Goal: Task Accomplishment & Management: Manage account settings

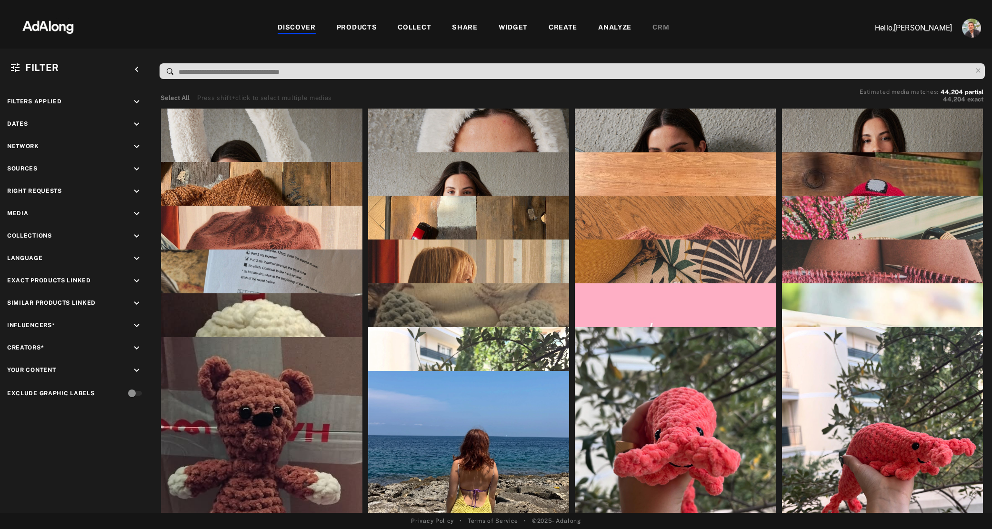
click at [417, 31] on div "COLLECT" at bounding box center [414, 27] width 33 height 11
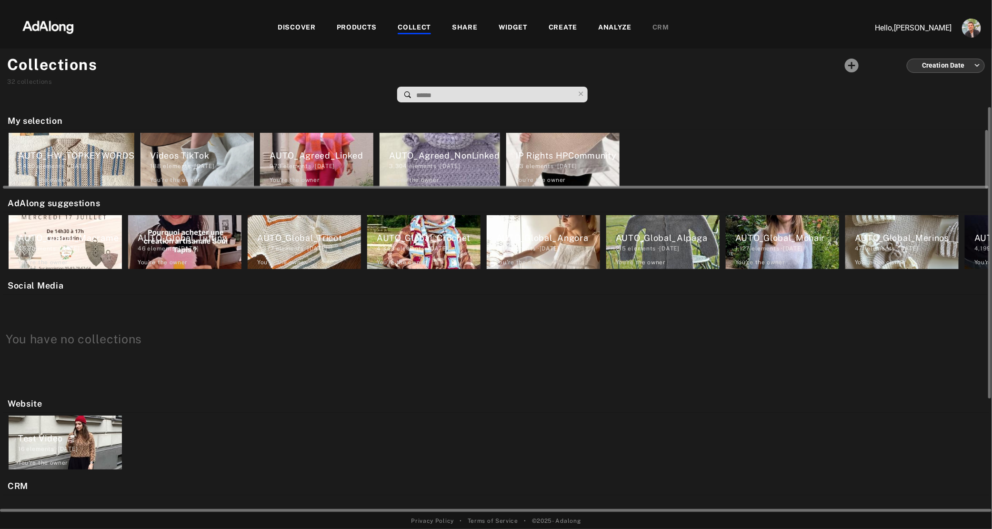
click at [88, 152] on div "AUTO_HW_TOPKEYWORDS" at bounding box center [76, 155] width 116 height 13
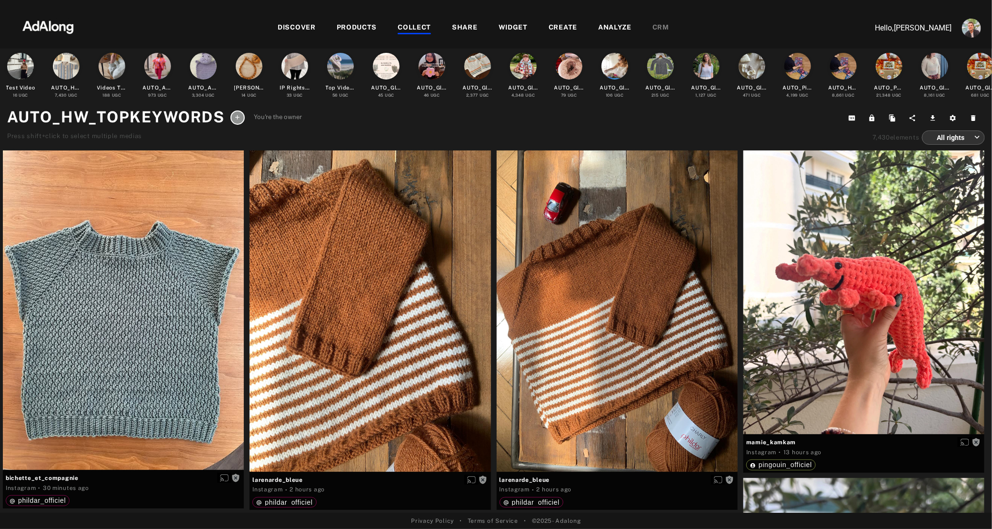
click at [234, 120] on icon at bounding box center [237, 117] width 7 height 7
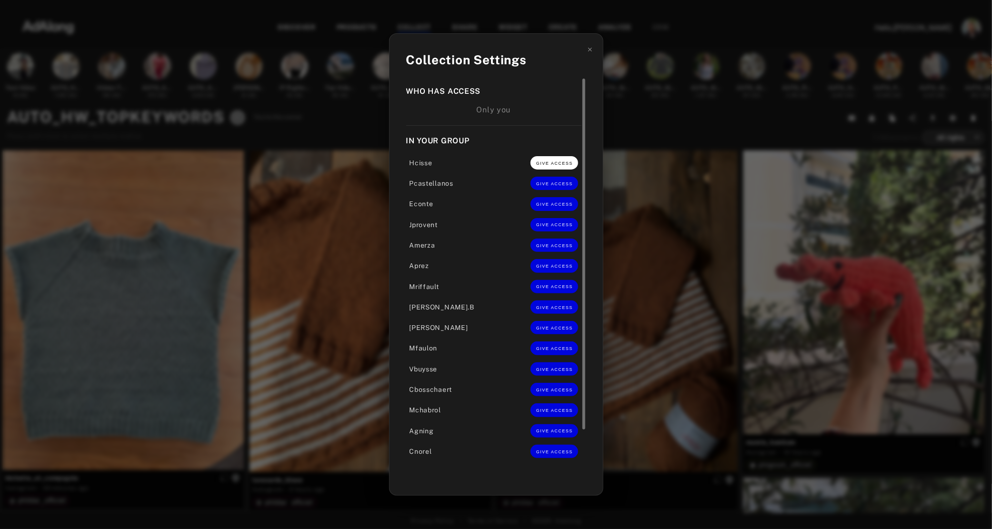
click at [552, 166] on span "GIVE ACCESS" at bounding box center [554, 163] width 37 height 5
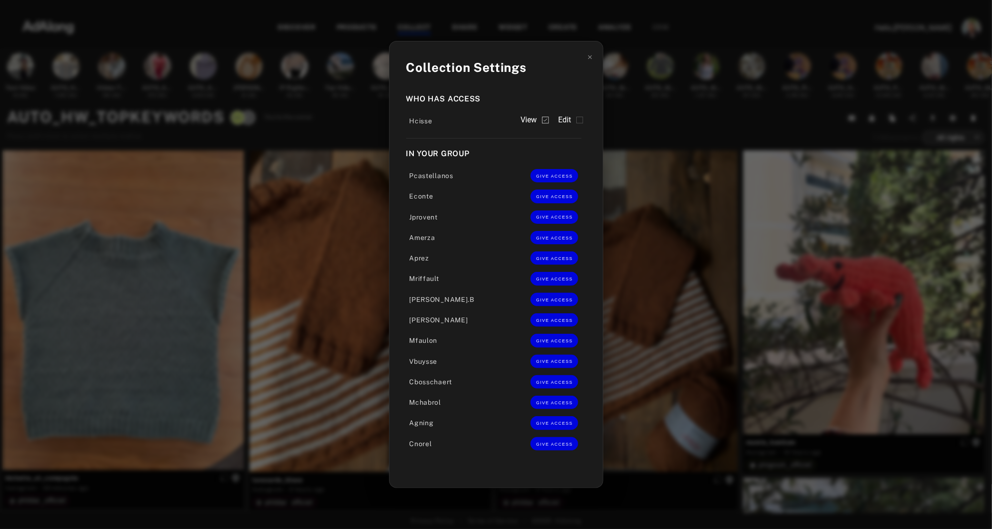
click at [548, 450] on div "Cnorel GIVE ACCESS" at bounding box center [493, 443] width 175 height 20
click at [549, 442] on span "GIVE ACCESS" at bounding box center [554, 444] width 37 height 5
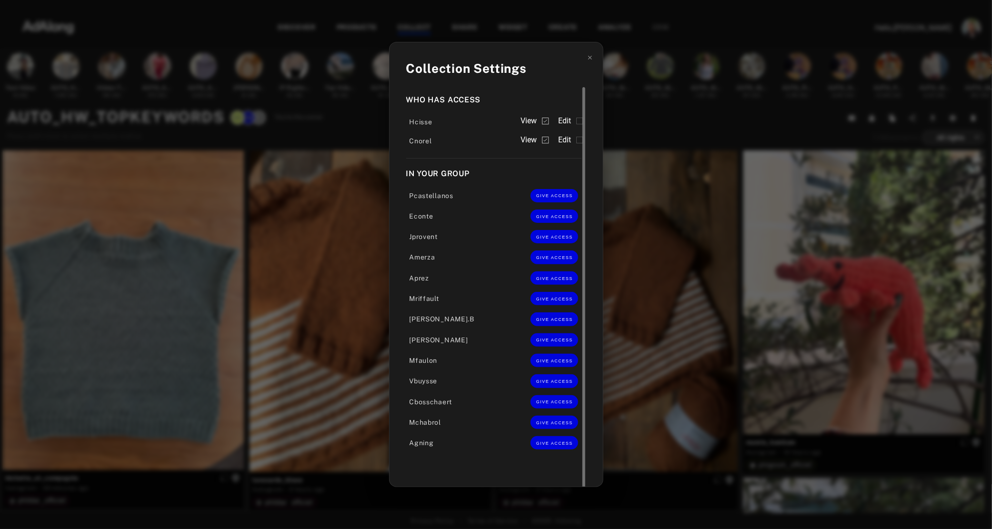
click at [575, 127] on label "Edit" at bounding box center [570, 120] width 25 height 11
click at [575, 142] on label "Edit" at bounding box center [570, 139] width 25 height 11
click at [634, 118] on div "Collection Settings Who has access Hcisse View Edit Cnorel View Edit In your gr…" at bounding box center [496, 264] width 992 height 529
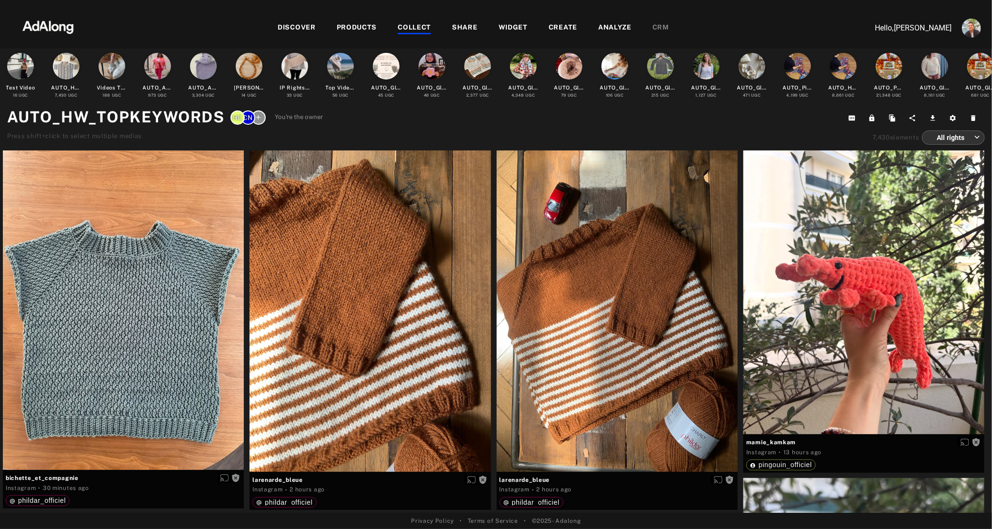
click at [407, 26] on div "COLLECT" at bounding box center [414, 27] width 33 height 11
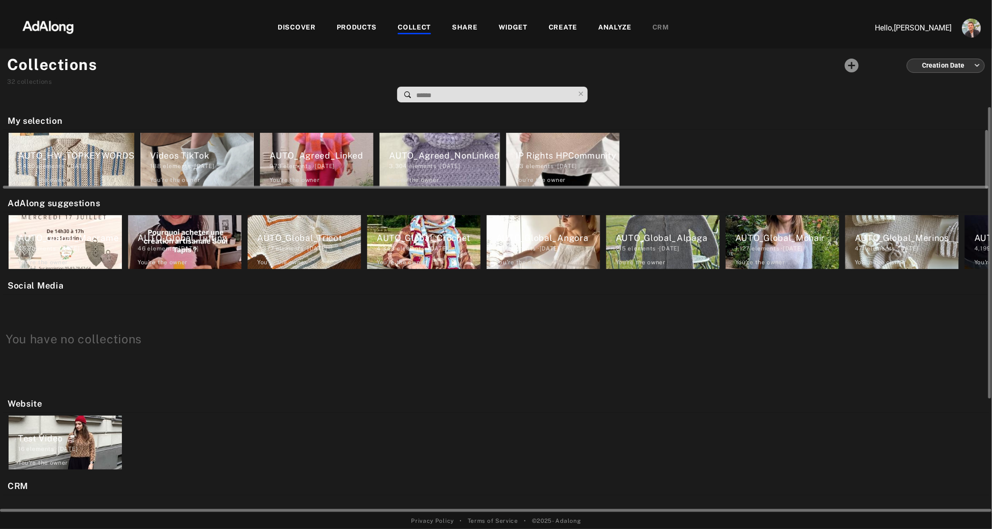
click at [180, 156] on div "Videos TikTok" at bounding box center [202, 155] width 104 height 13
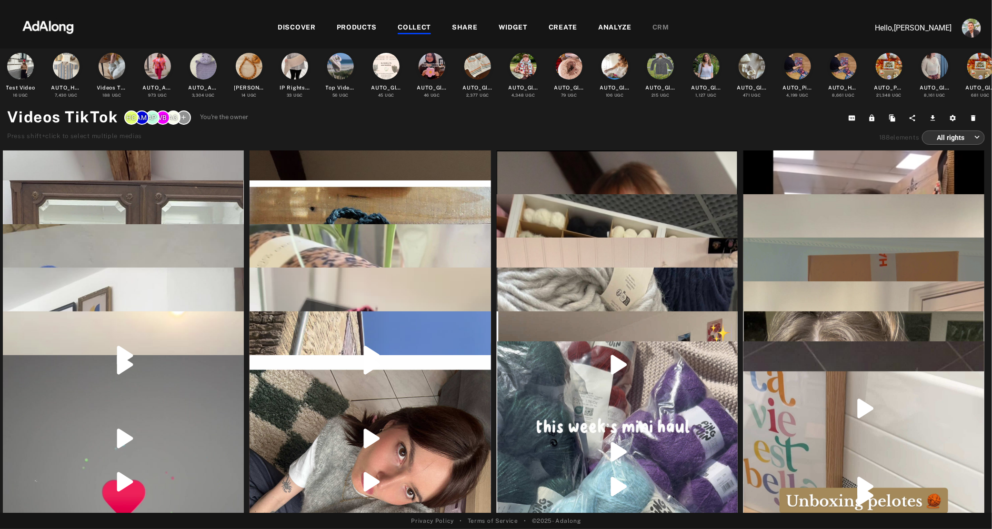
click at [181, 122] on div at bounding box center [184, 118] width 14 height 14
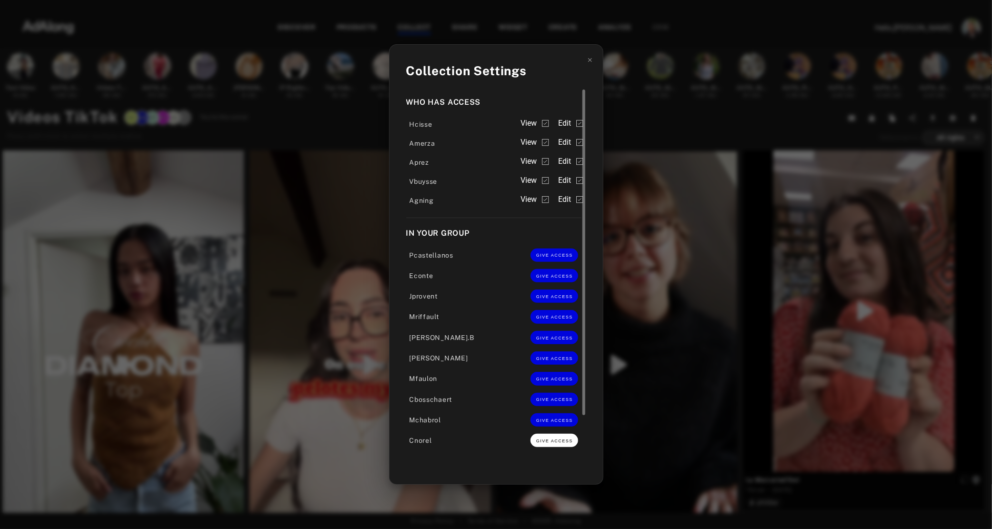
click at [560, 439] on span "GIVE ACCESS" at bounding box center [554, 441] width 37 height 5
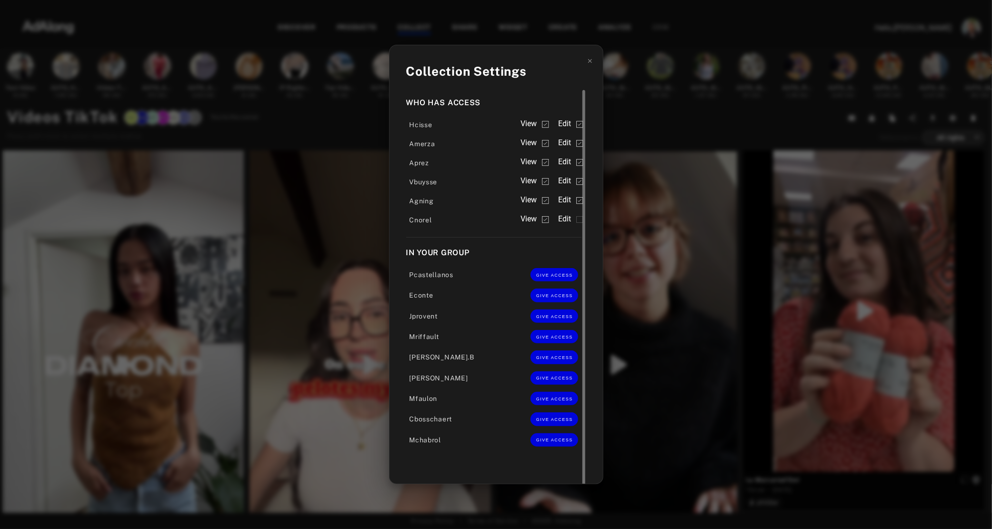
click at [572, 217] on label "Edit" at bounding box center [570, 218] width 25 height 11
click at [651, 112] on div "Collection Settings Who has access Hcisse View Edit Amerza View Edit Aprez View…" at bounding box center [496, 264] width 992 height 529
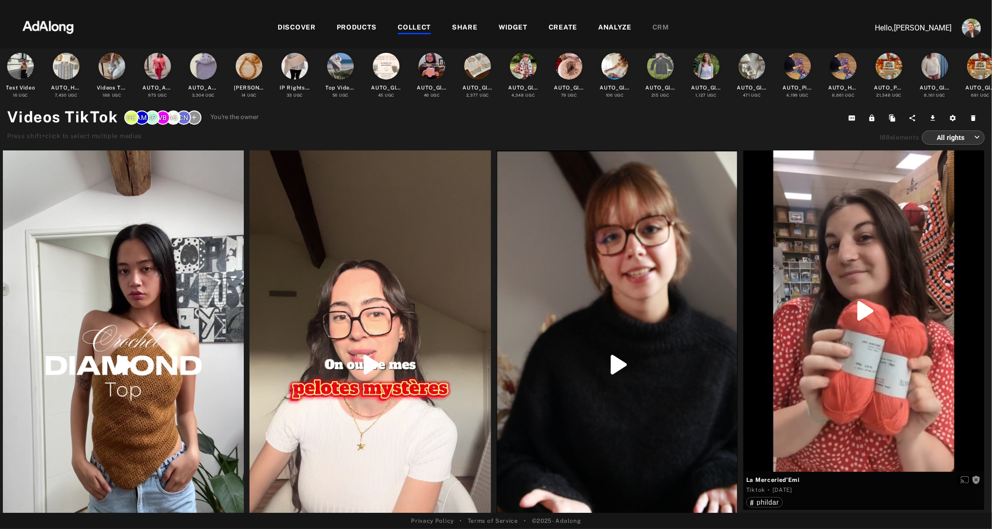
click at [422, 28] on div "COLLECT" at bounding box center [414, 27] width 33 height 11
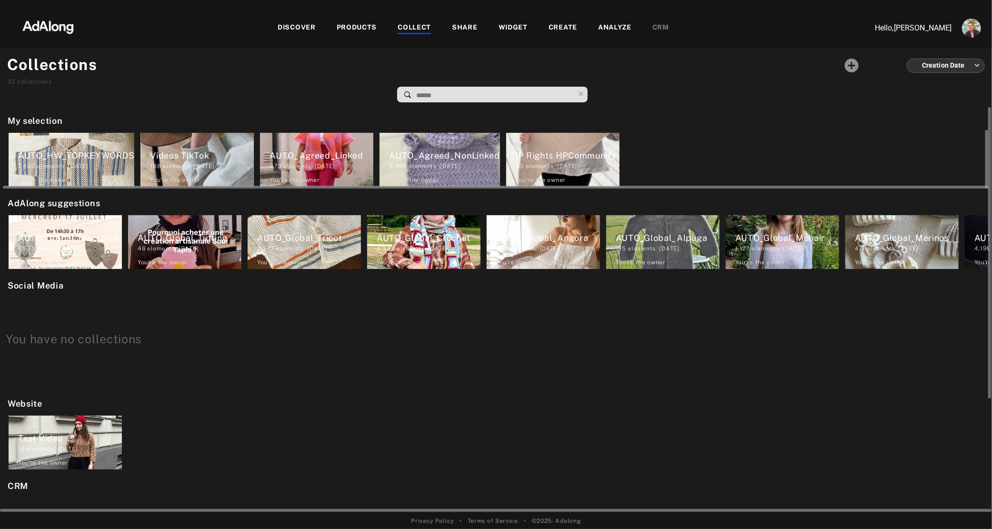
click at [302, 158] on div "AUTO_Agreed_Linked" at bounding box center [322, 155] width 104 height 13
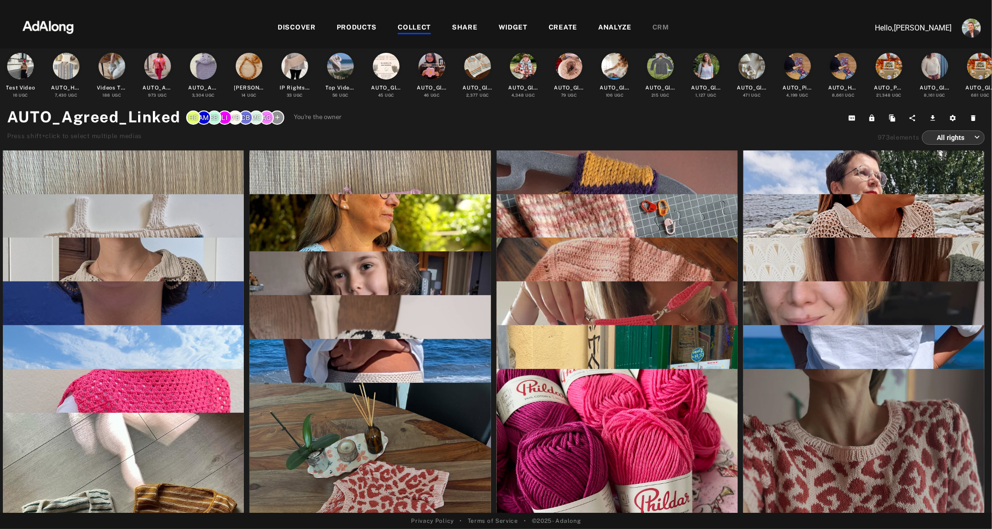
click at [275, 115] on icon at bounding box center [277, 117] width 4 height 4
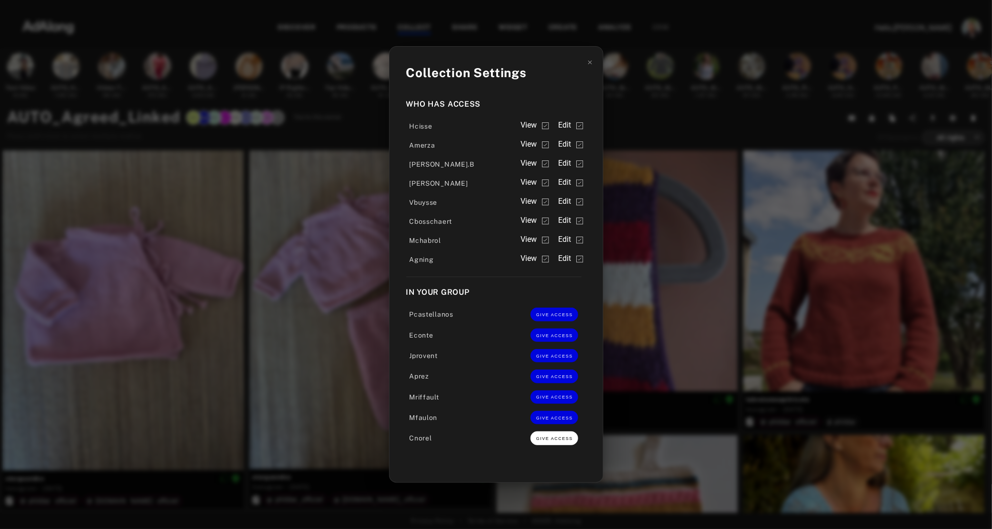
click at [561, 439] on span "GIVE ACCESS" at bounding box center [554, 438] width 37 height 5
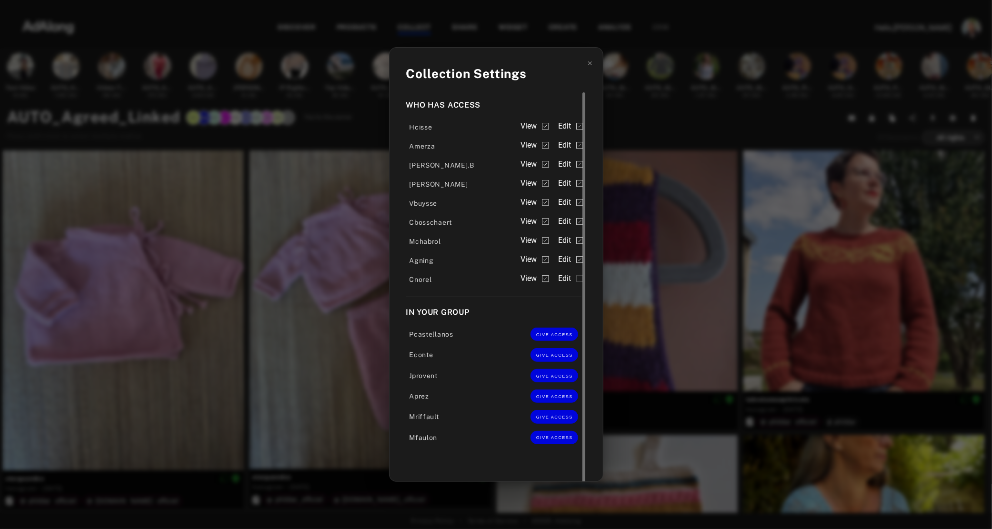
click at [574, 276] on label "Edit" at bounding box center [570, 278] width 25 height 11
click at [641, 120] on div "Collection Settings Who has access Hcisse View Edit Amerza View Edit Sarah.B Vi…" at bounding box center [496, 264] width 992 height 529
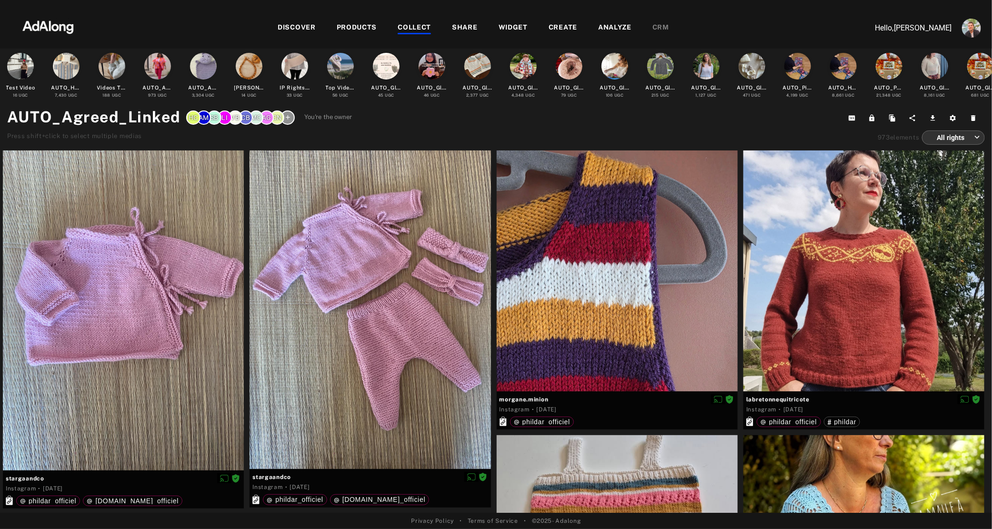
click at [406, 26] on div "COLLECT" at bounding box center [414, 27] width 33 height 11
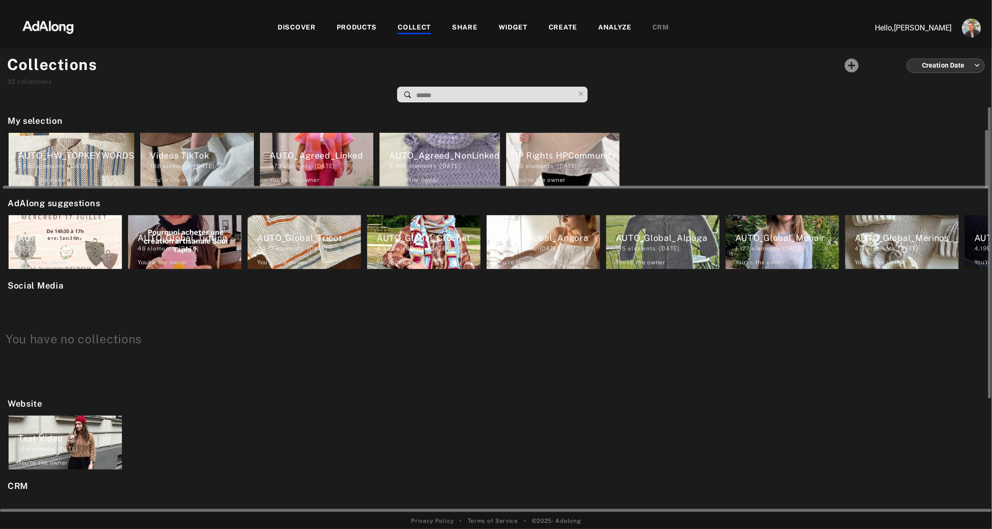
click at [459, 151] on div "AUTO_Agreed_NonLinked" at bounding box center [444, 155] width 111 height 13
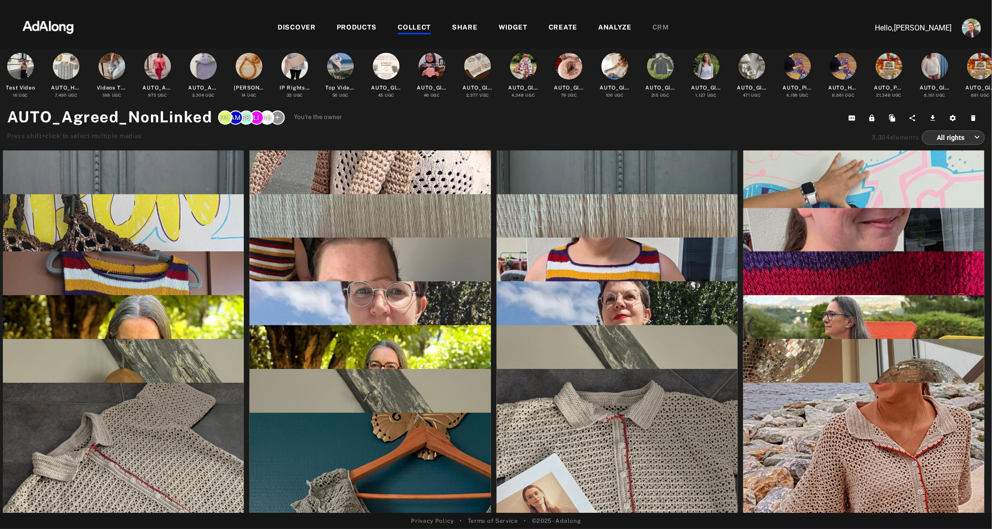
click at [278, 120] on icon at bounding box center [277, 117] width 7 height 7
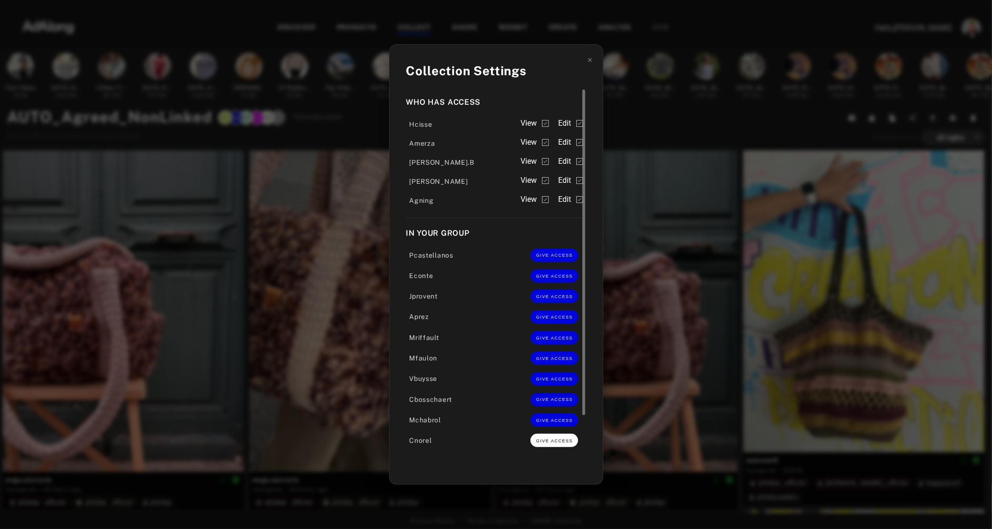
click at [555, 439] on span "GIVE ACCESS" at bounding box center [554, 441] width 37 height 5
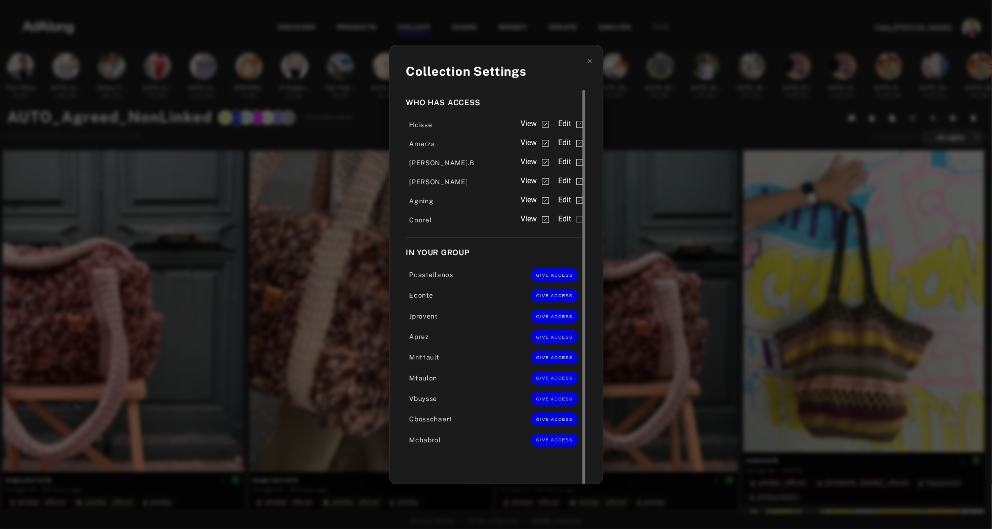
click at [567, 222] on span "Edit" at bounding box center [564, 218] width 13 height 11
click at [665, 127] on div "Collection Settings Who has access Hcisse View Edit Amerza View Edit Sarah.B Vi…" at bounding box center [496, 264] width 992 height 529
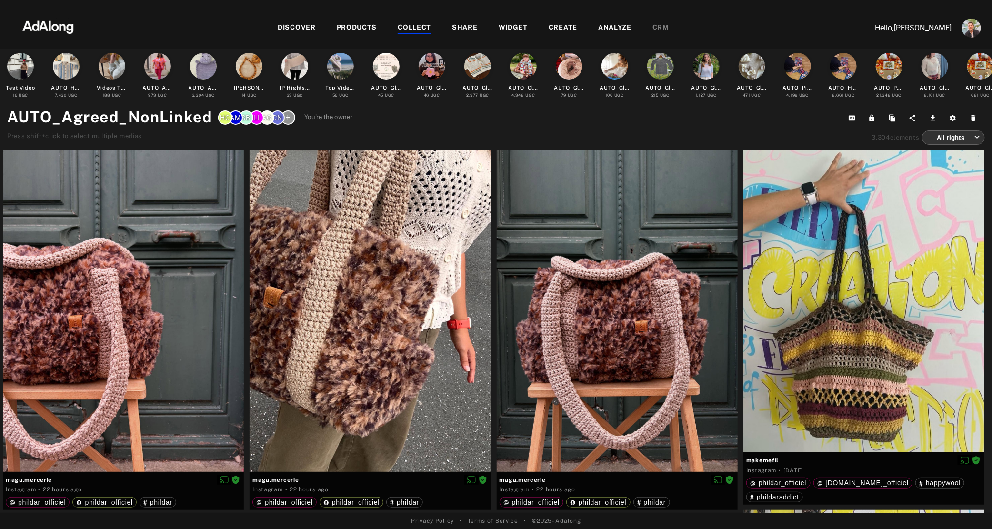
click at [421, 25] on div "COLLECT" at bounding box center [414, 27] width 33 height 11
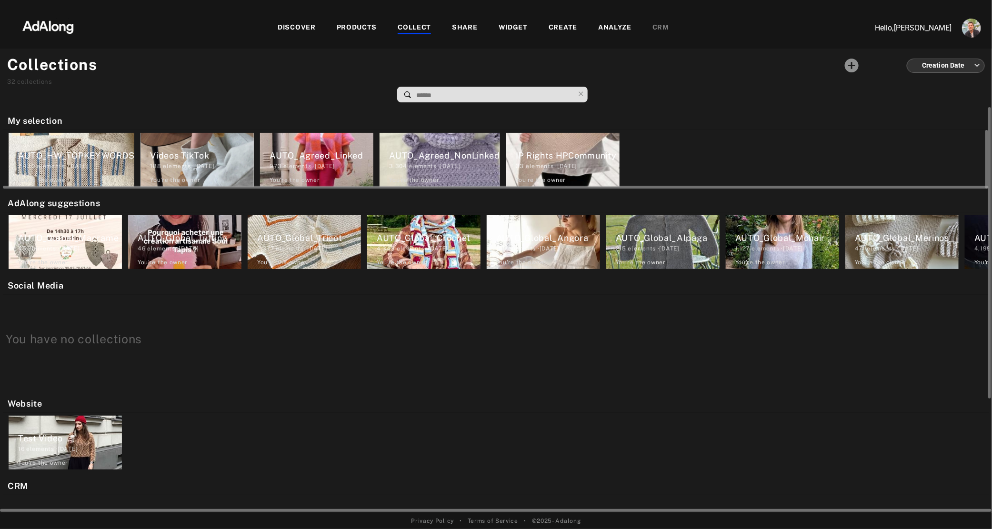
click at [551, 162] on div "33 elements · 2024.04.04" at bounding box center [568, 166] width 104 height 9
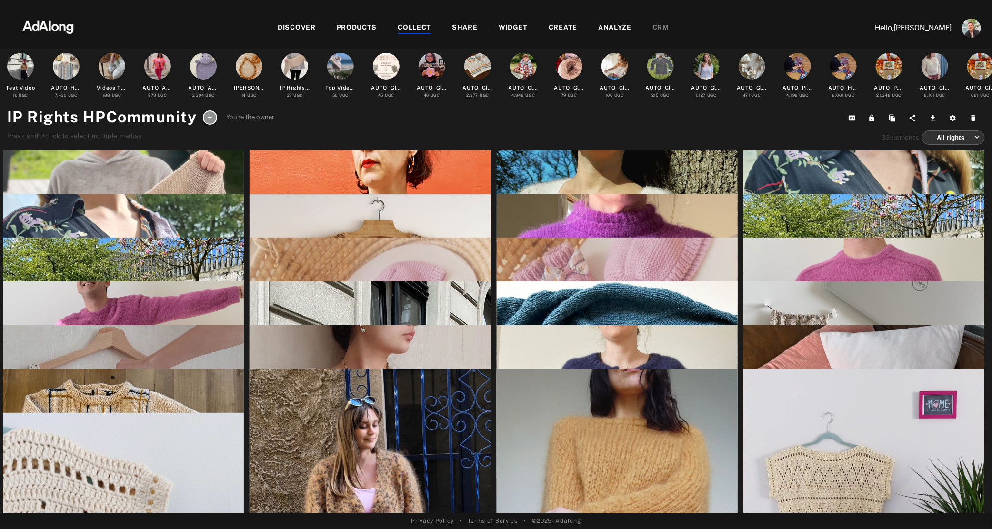
click at [205, 117] on div at bounding box center [210, 118] width 14 height 14
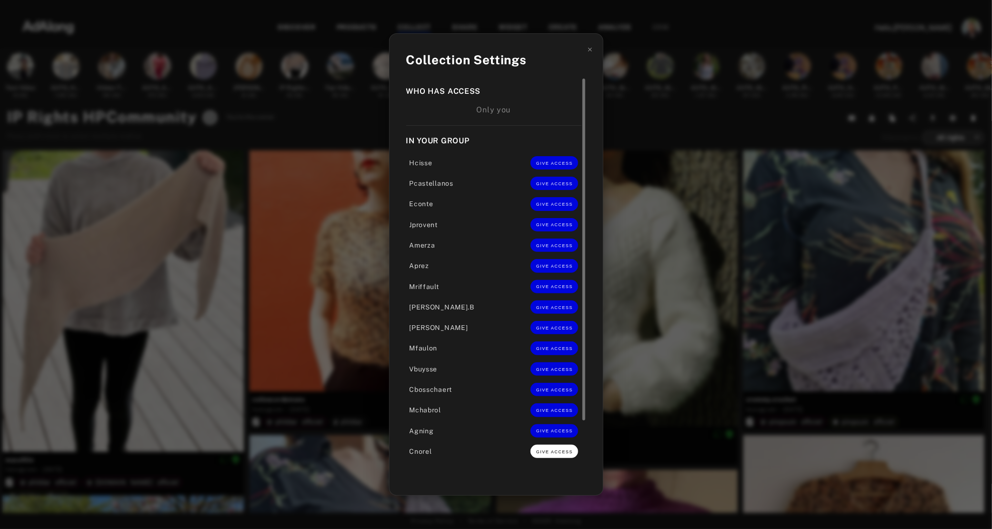
click at [569, 451] on span "GIVE ACCESS" at bounding box center [554, 452] width 37 height 5
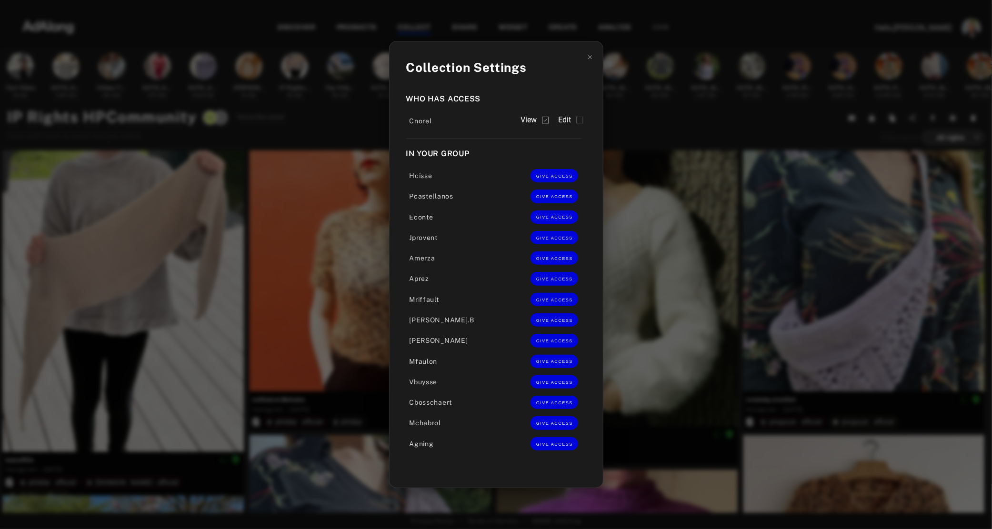
click at [572, 122] on label "Edit" at bounding box center [570, 119] width 25 height 11
click at [664, 116] on div "Collection Settings Who has access Cnorel View Edit In your group Hcisse GIVE A…" at bounding box center [496, 264] width 992 height 529
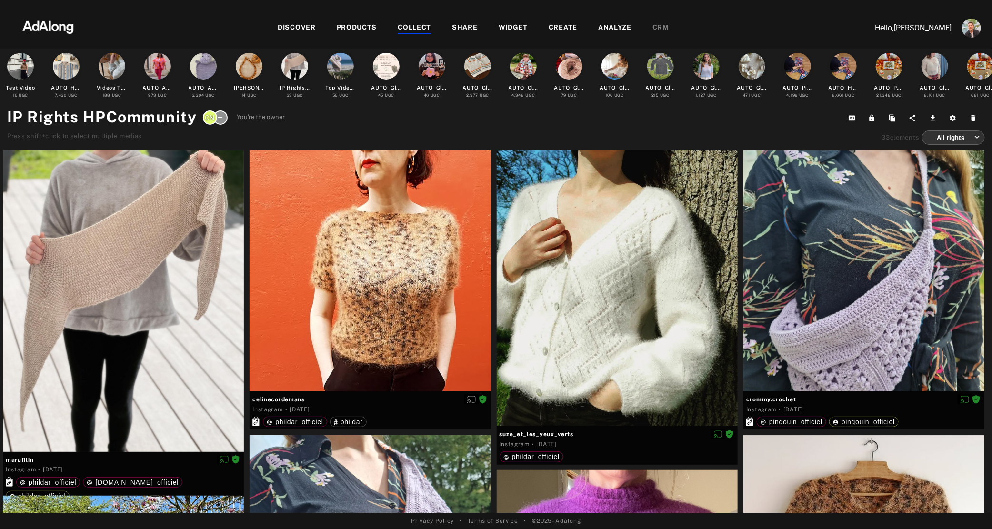
click at [508, 24] on div "WIDGET" at bounding box center [513, 27] width 29 height 11
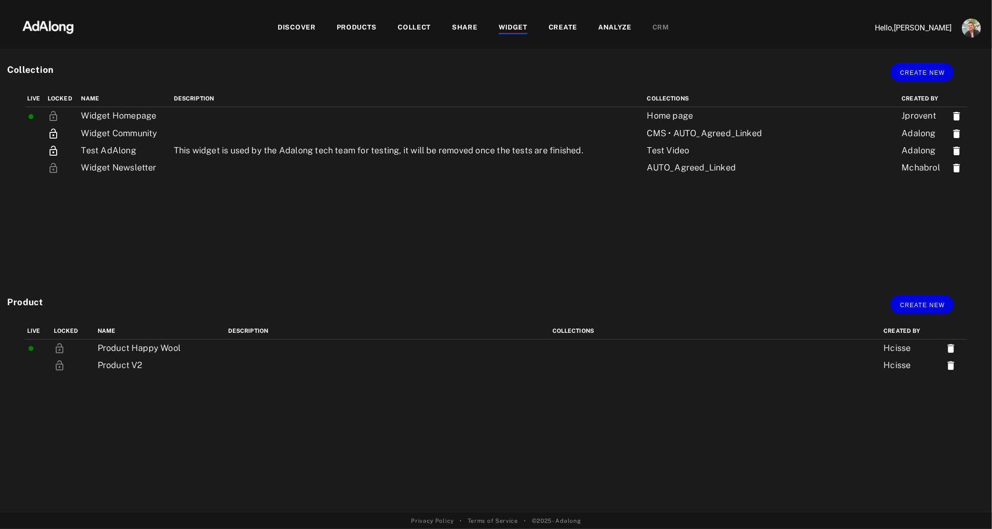
click at [409, 28] on div "COLLECT" at bounding box center [414, 27] width 33 height 11
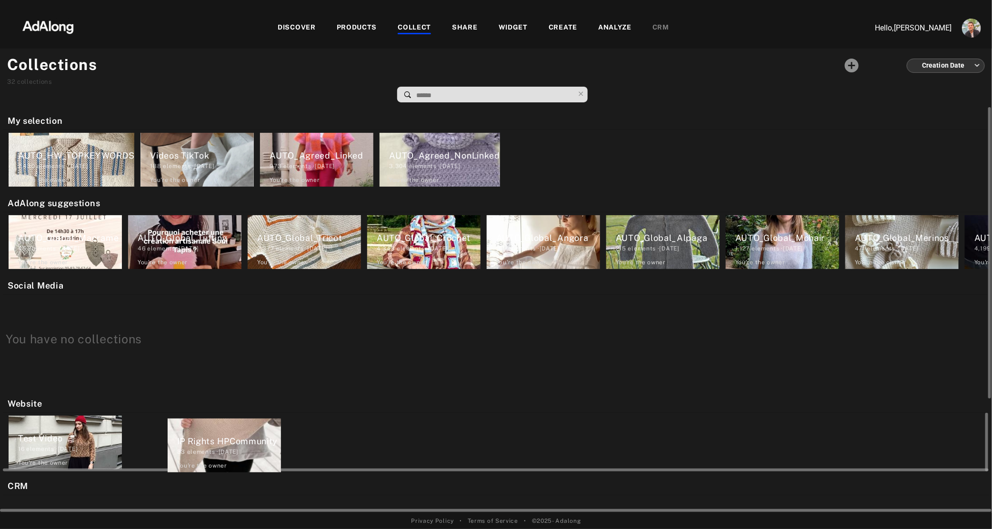
drag, startPoint x: 547, startPoint y: 156, endPoint x: 204, endPoint y: 446, distance: 449.6
click at [204, 446] on div "My selection AUTO_HW_TOPKEYWORDS 7,430 elements · 2025.04.24 You're the owner d…" at bounding box center [496, 310] width 992 height 406
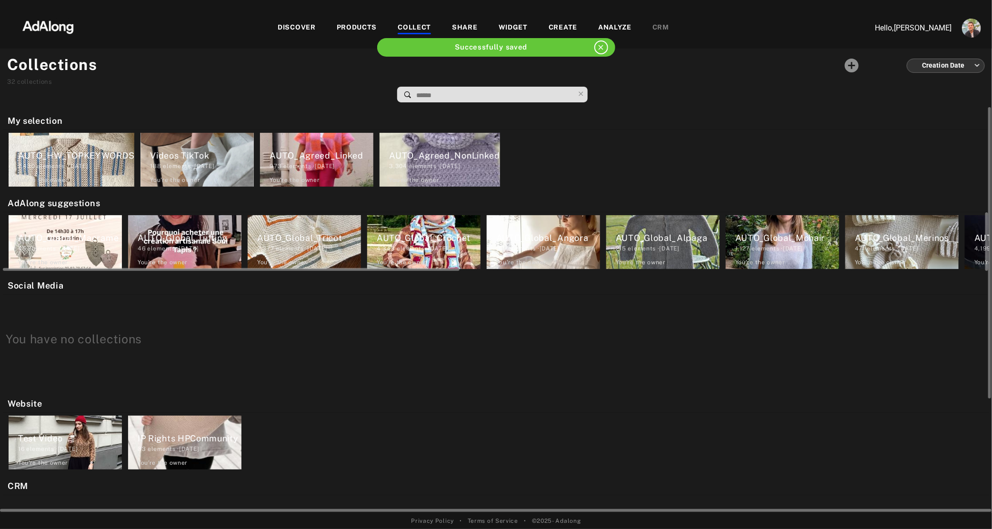
click at [58, 236] on div "AUTO_Global_Macrame" at bounding box center [70, 238] width 104 height 13
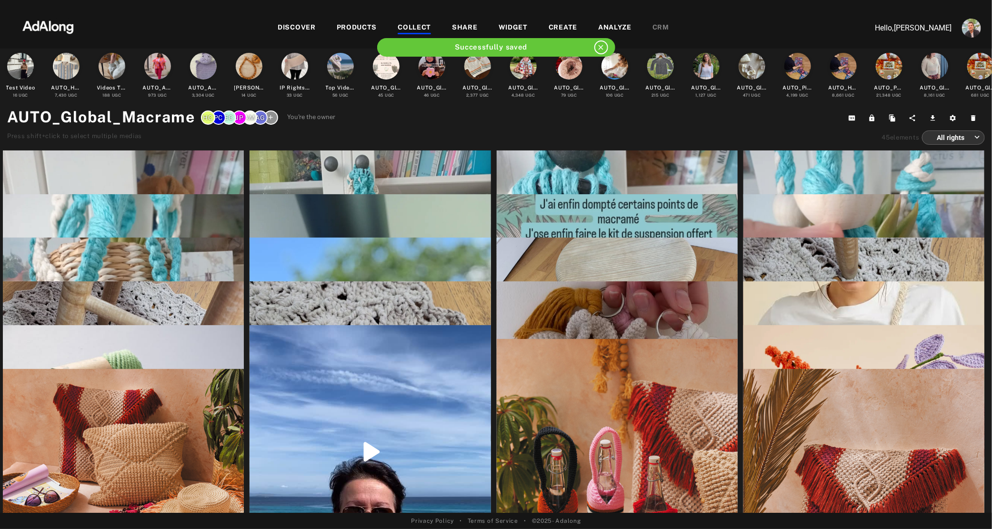
click at [269, 122] on div at bounding box center [271, 118] width 14 height 14
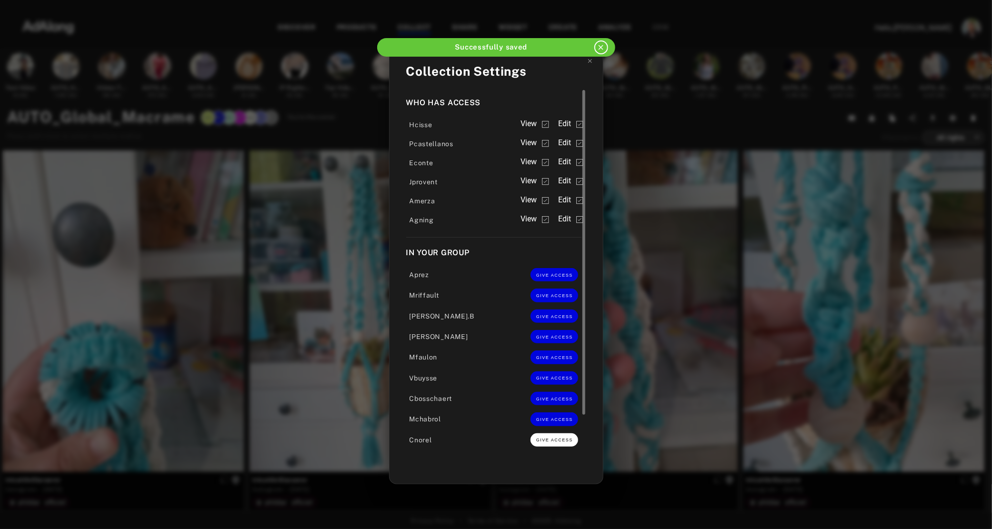
click at [558, 444] on button "GIVE ACCESS" at bounding box center [555, 440] width 48 height 13
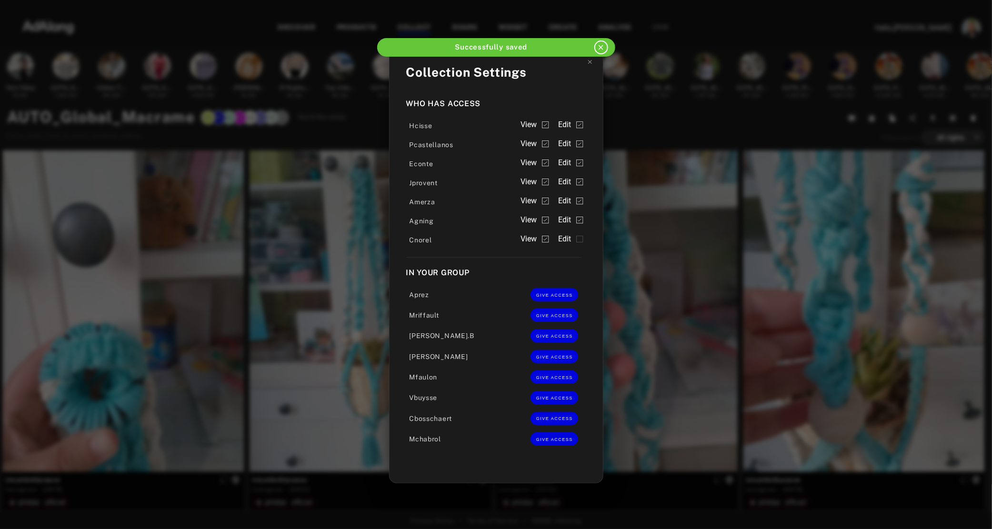
click at [567, 240] on span "Edit" at bounding box center [564, 238] width 13 height 11
click at [655, 108] on div "Collection Settings Who has access Hcisse View Edit Pcastellanos View Edit Econ…" at bounding box center [496, 264] width 992 height 529
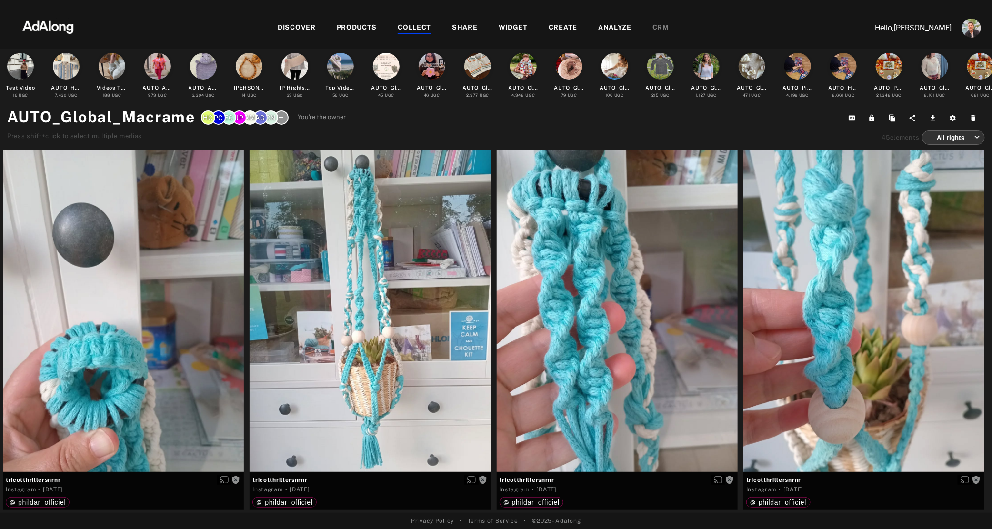
click at [413, 26] on div "COLLECT" at bounding box center [414, 27] width 33 height 11
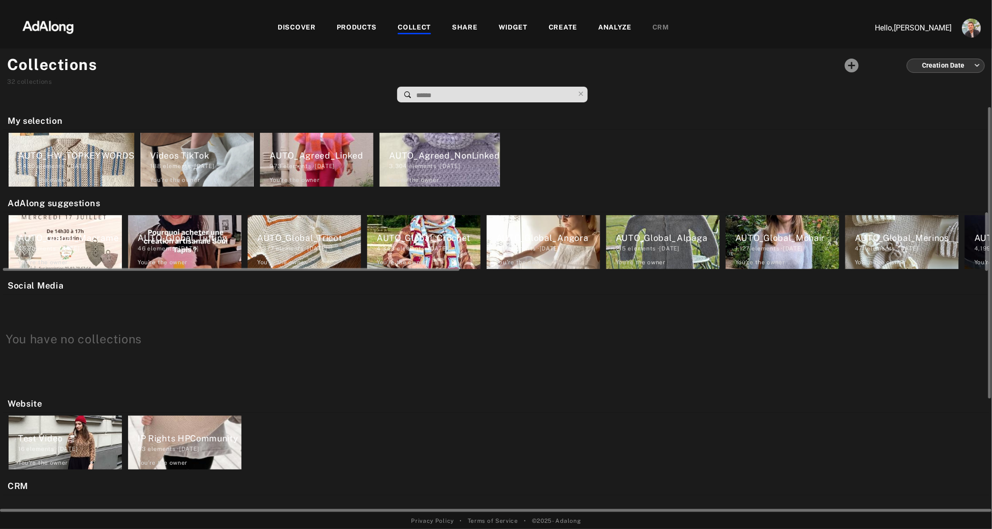
click at [170, 244] on div "46 elements · 2024.03.26" at bounding box center [190, 248] width 104 height 9
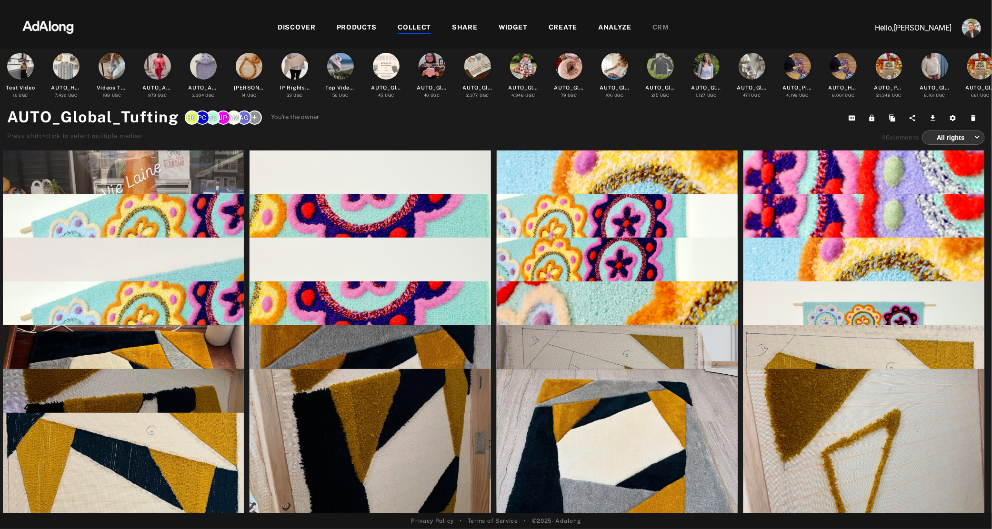
click at [252, 121] on div at bounding box center [255, 118] width 14 height 14
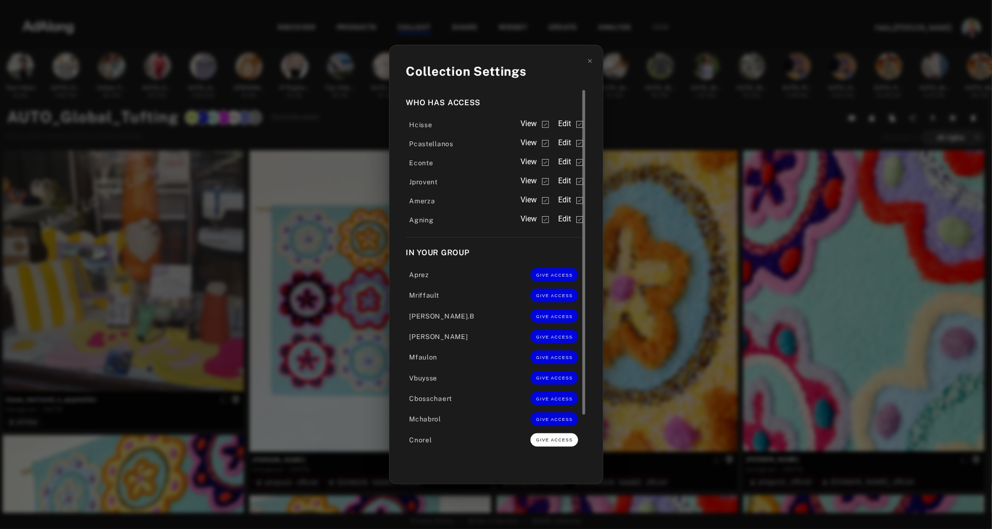
click at [539, 438] on span "GIVE ACCESS" at bounding box center [554, 440] width 37 height 5
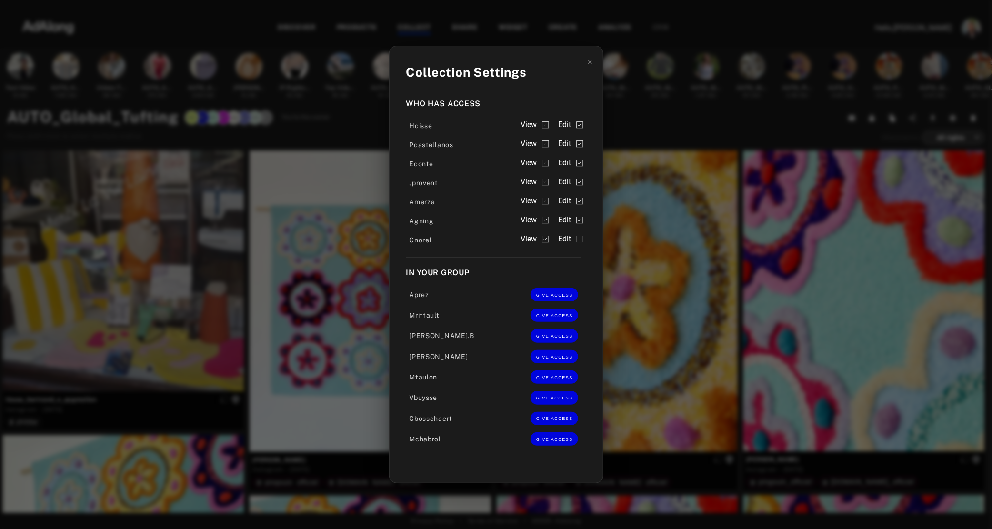
click at [570, 241] on span "Edit" at bounding box center [564, 238] width 13 height 11
click at [655, 119] on div "Collection Settings Who has access Hcisse View Edit Pcastellanos View Edit Econ…" at bounding box center [496, 264] width 992 height 529
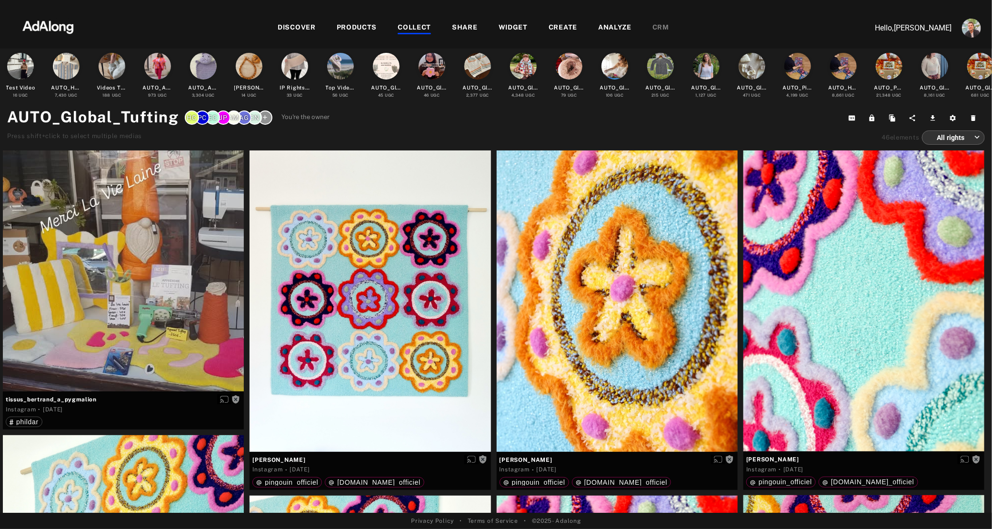
click at [417, 25] on div "COLLECT" at bounding box center [414, 27] width 33 height 11
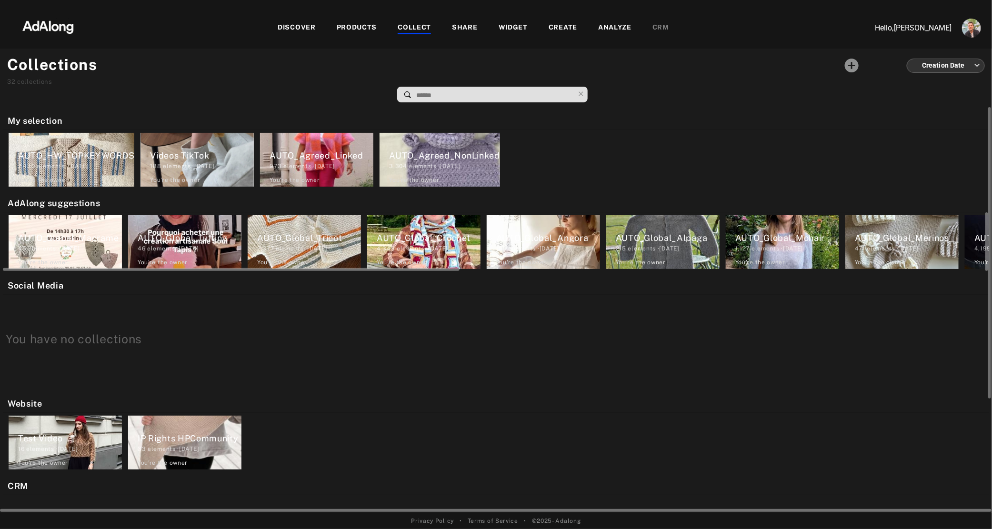
click at [305, 222] on div "AUTO_Global_Tricot 2,377 elements · 2024.03.26 You're the owner delete" at bounding box center [304, 242] width 113 height 54
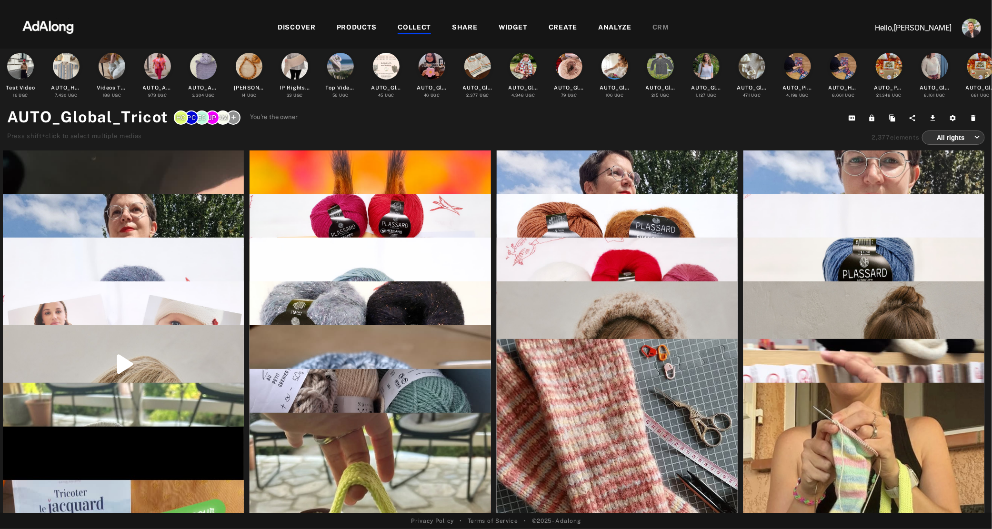
click at [232, 120] on icon at bounding box center [233, 117] width 7 height 7
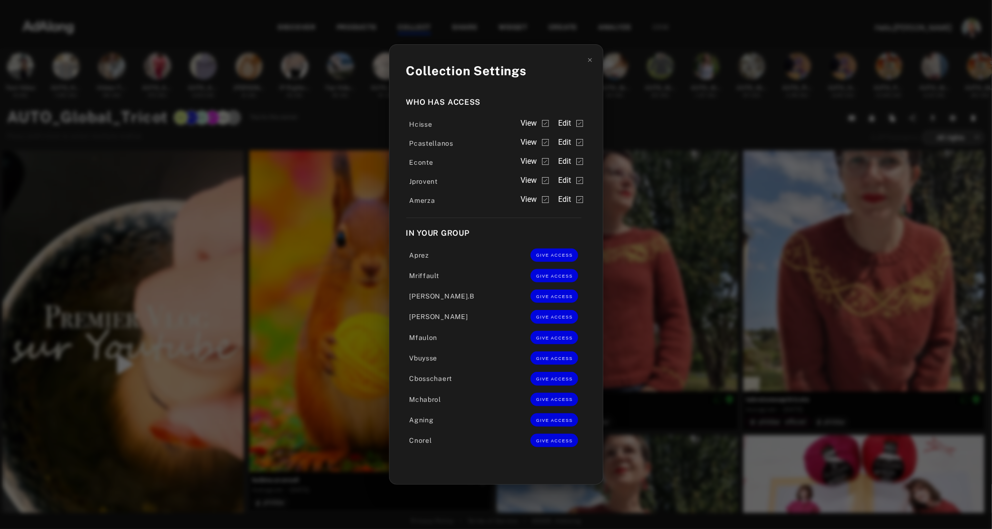
click at [646, 128] on div "Collection Settings Who has access Hcisse View Edit Pcastellanos View Edit Econ…" at bounding box center [496, 264] width 992 height 529
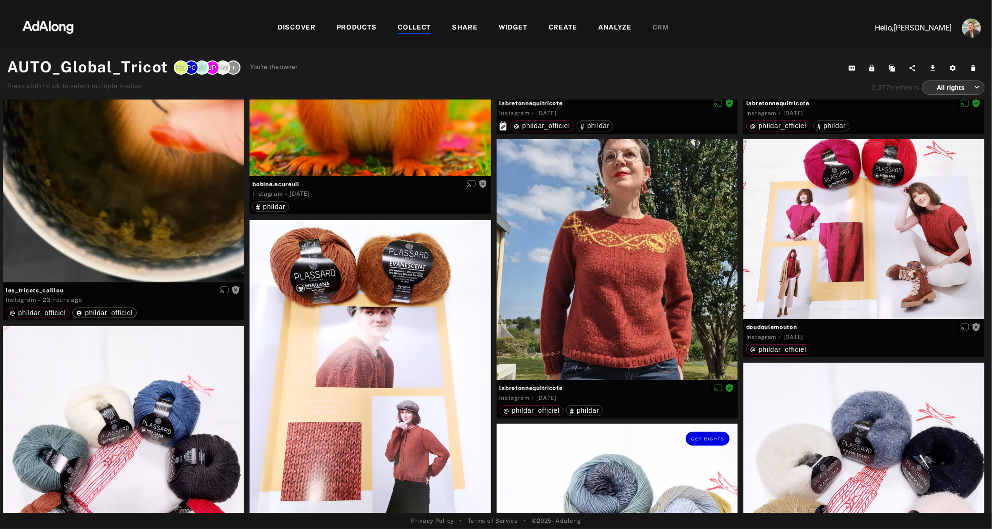
scroll to position [682, 0]
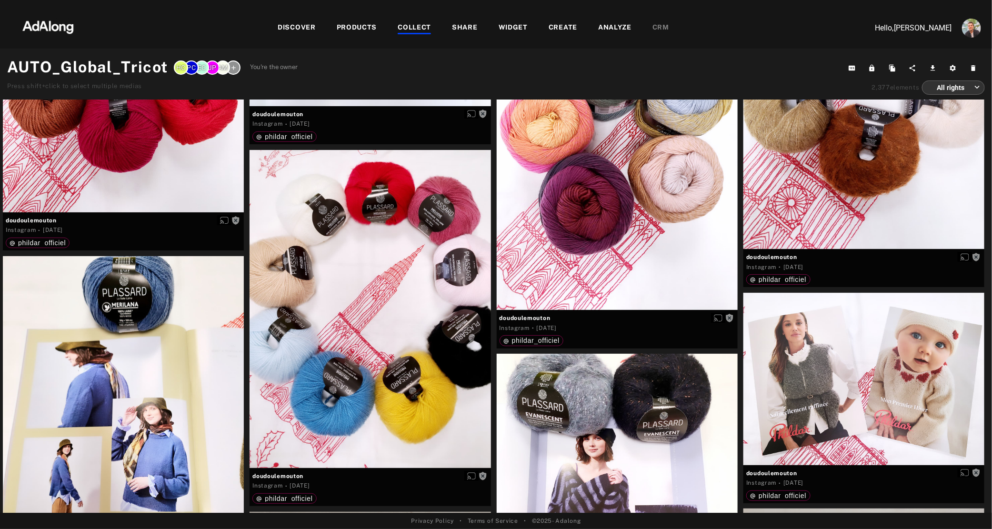
click at [408, 25] on div "COLLECT" at bounding box center [414, 27] width 33 height 11
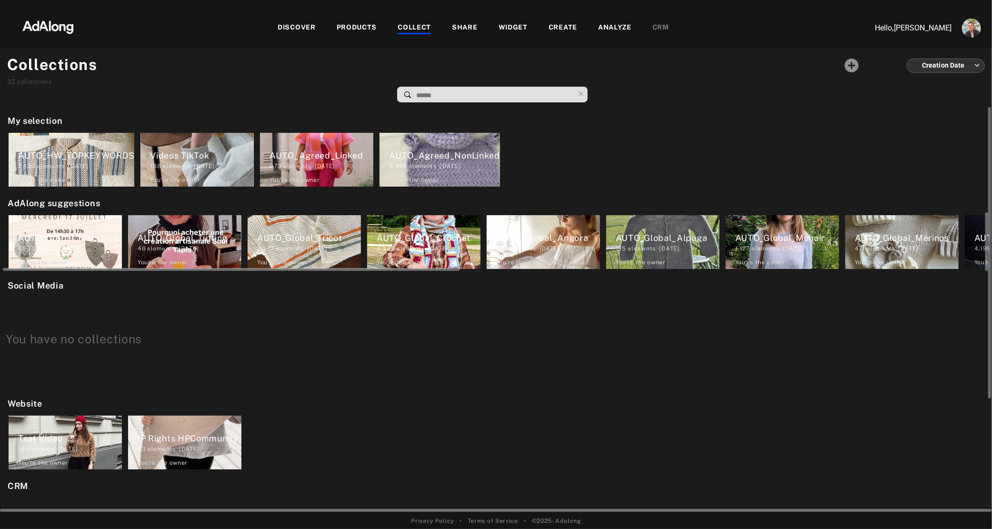
click at [427, 243] on div "AUTO_Global_Crochet" at bounding box center [429, 238] width 104 height 13
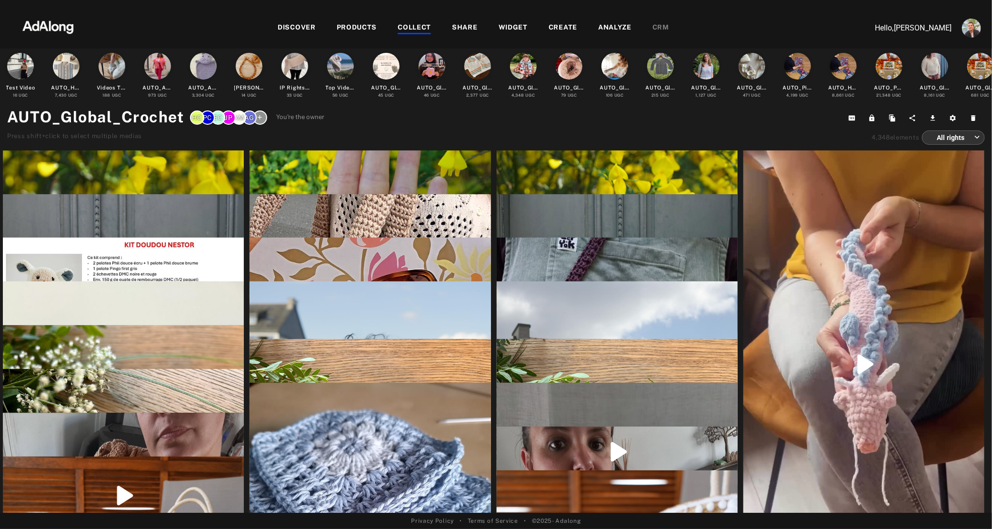
click at [259, 113] on div at bounding box center [260, 118] width 14 height 14
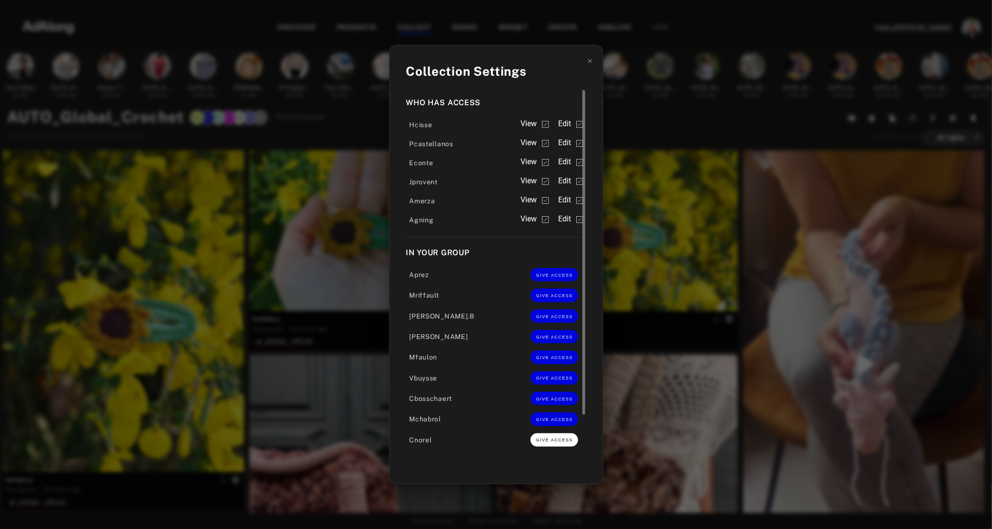
click at [557, 440] on span "GIVE ACCESS" at bounding box center [554, 440] width 37 height 5
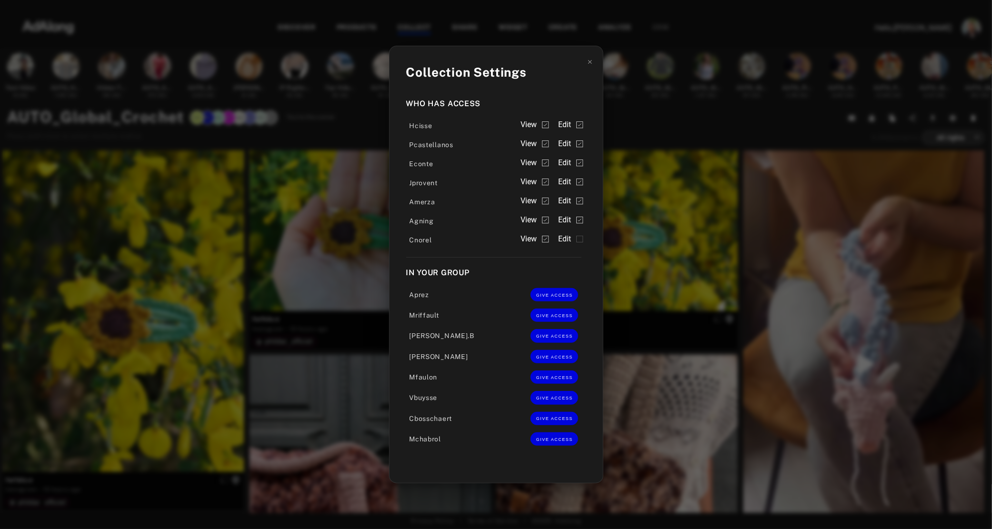
click at [570, 240] on span "Edit" at bounding box center [564, 238] width 13 height 11
click at [625, 128] on div "Collection Settings Who has access Hcisse View Edit Pcastellanos View Edit Econ…" at bounding box center [496, 264] width 992 height 529
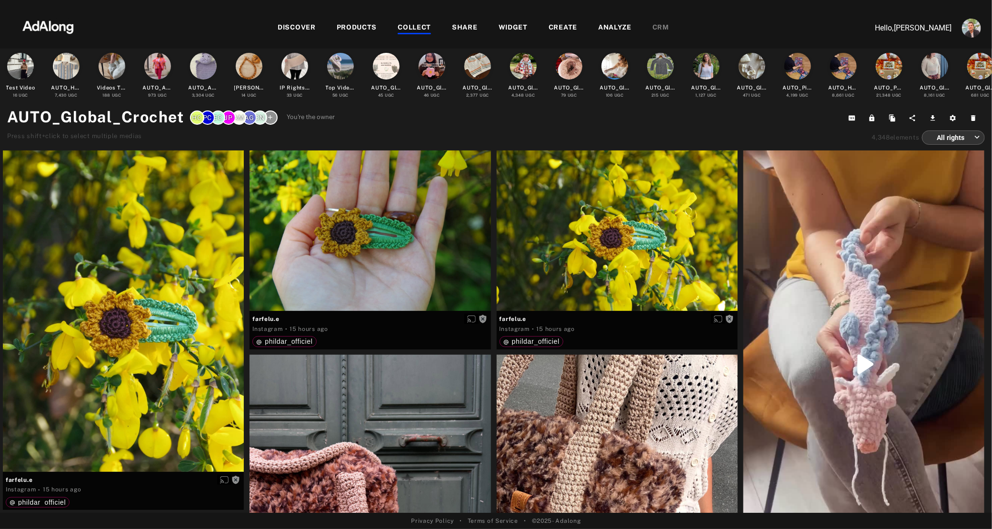
click at [415, 26] on div "COLLECT" at bounding box center [414, 27] width 33 height 11
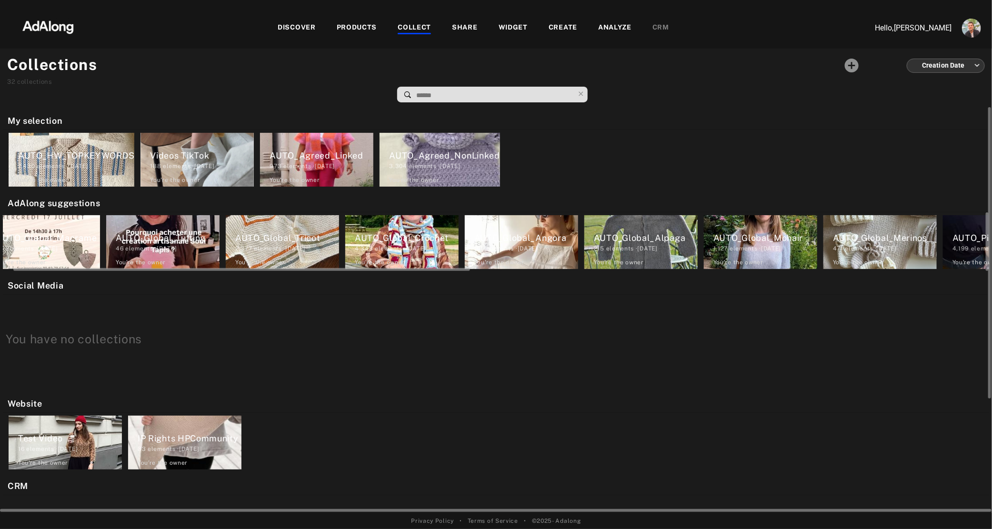
scroll to position [0, 39]
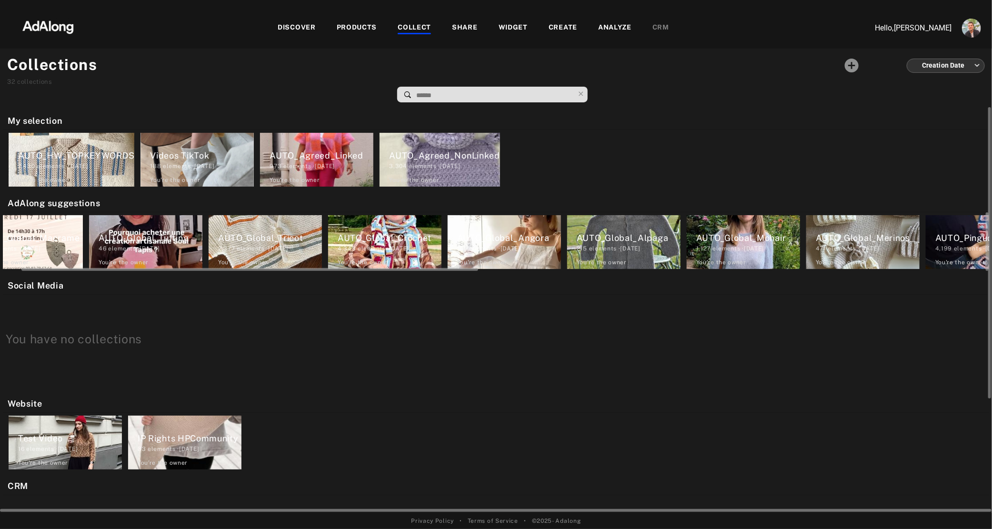
click at [534, 235] on div "AUTO_Global_Angora" at bounding box center [509, 238] width 104 height 13
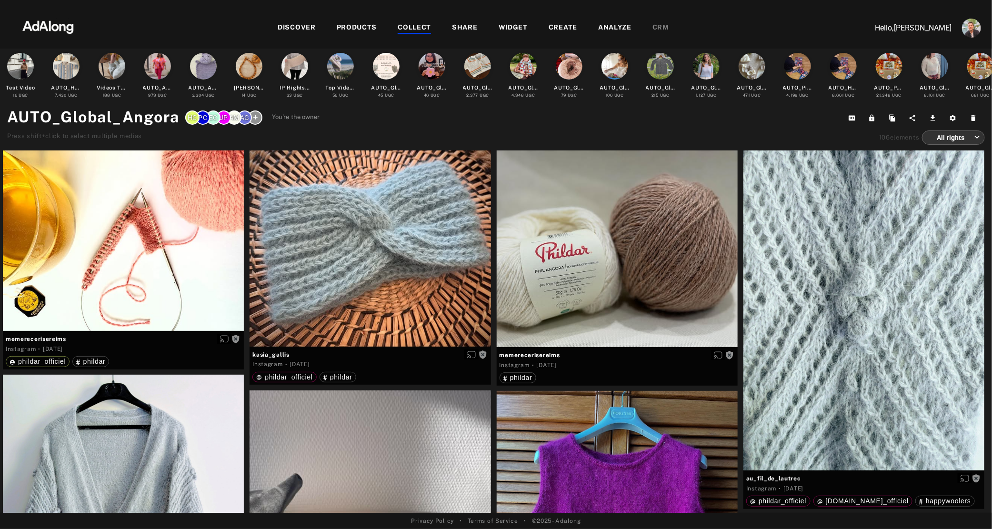
click at [409, 30] on div "COLLECT" at bounding box center [414, 27] width 33 height 11
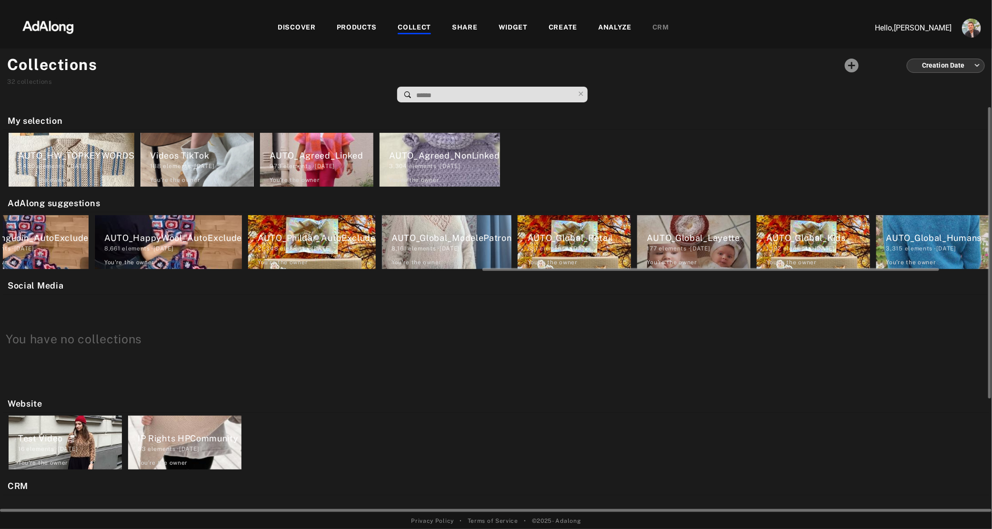
scroll to position [0, 1143]
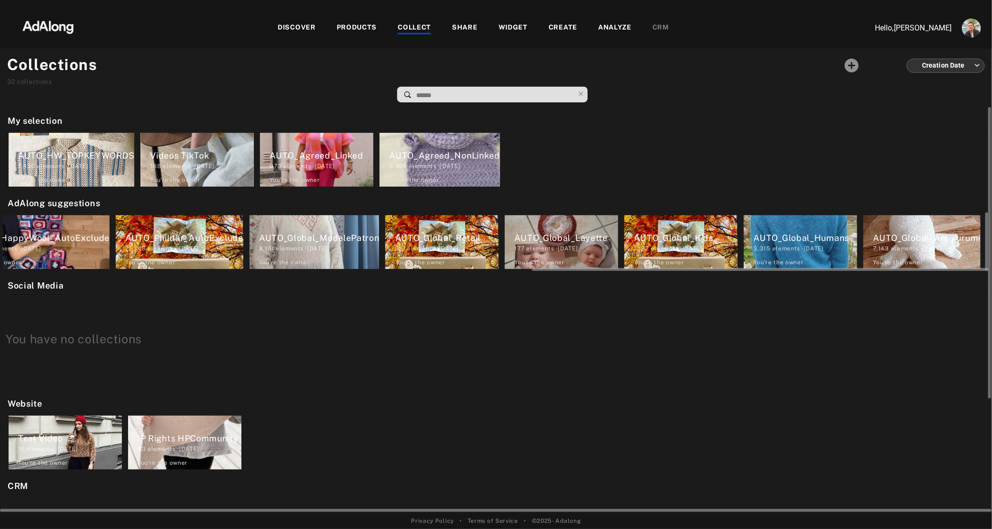
click at [555, 240] on div "AUTO_Global_Layette" at bounding box center [566, 238] width 104 height 13
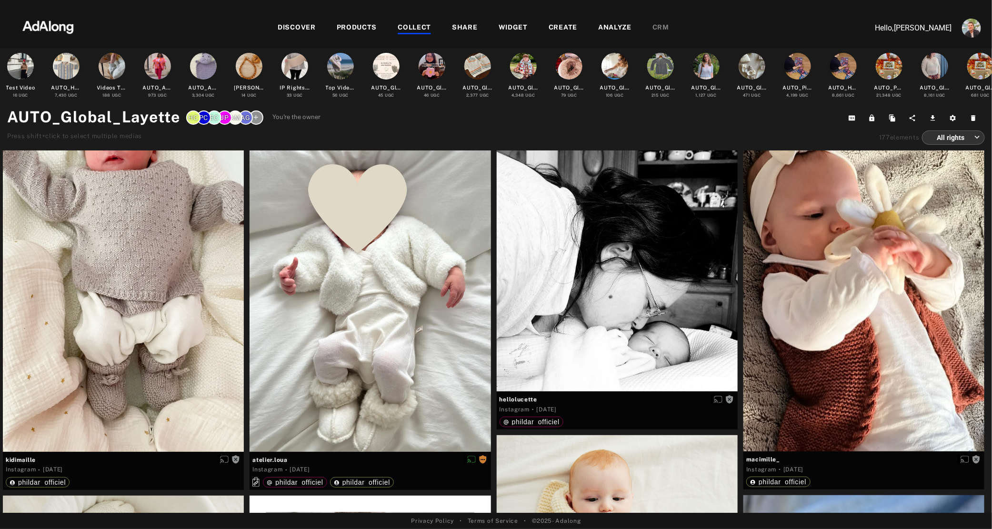
click at [255, 118] on icon at bounding box center [255, 117] width 7 height 7
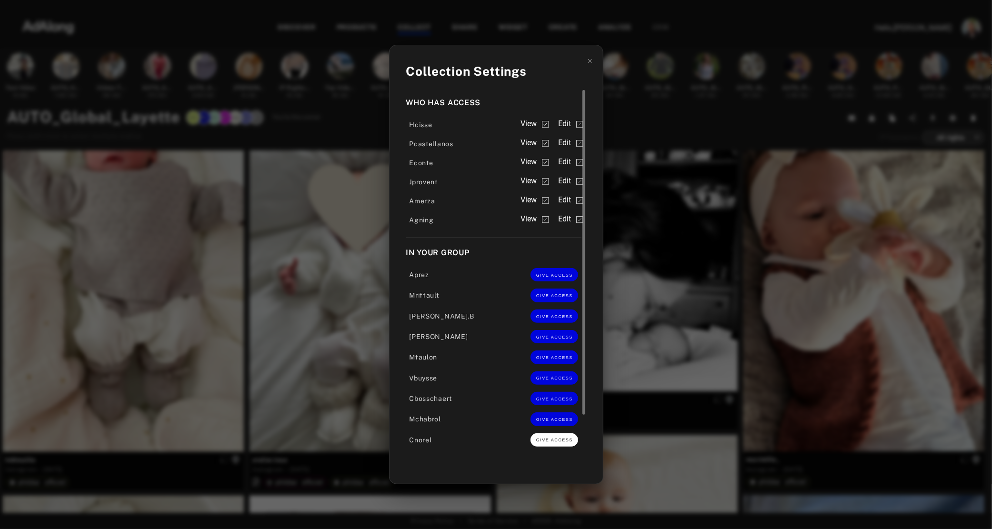
click at [557, 436] on button "GIVE ACCESS" at bounding box center [555, 440] width 48 height 13
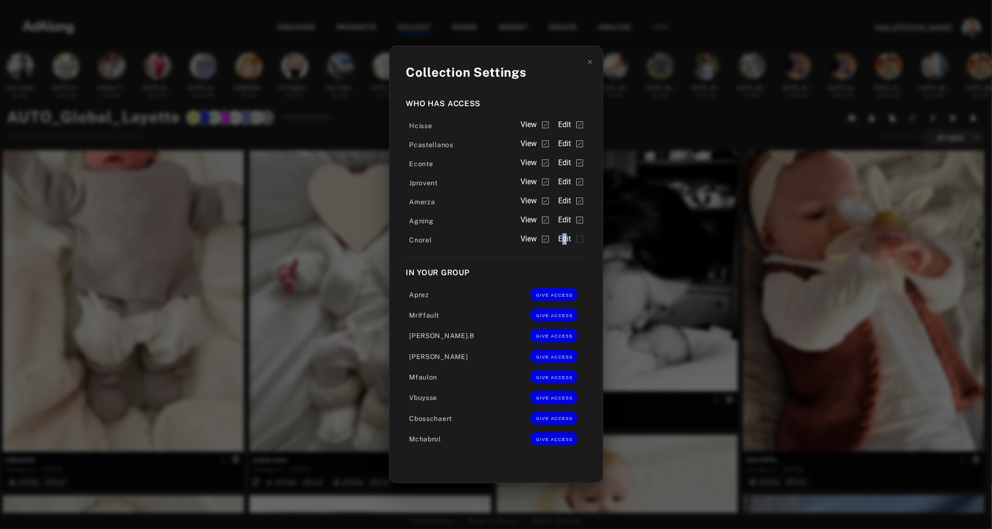
click at [565, 242] on span "Edit" at bounding box center [564, 238] width 13 height 11
click at [663, 126] on div "Collection Settings Who has access Hcisse View Edit Pcastellanos View Edit Econ…" at bounding box center [496, 264] width 992 height 529
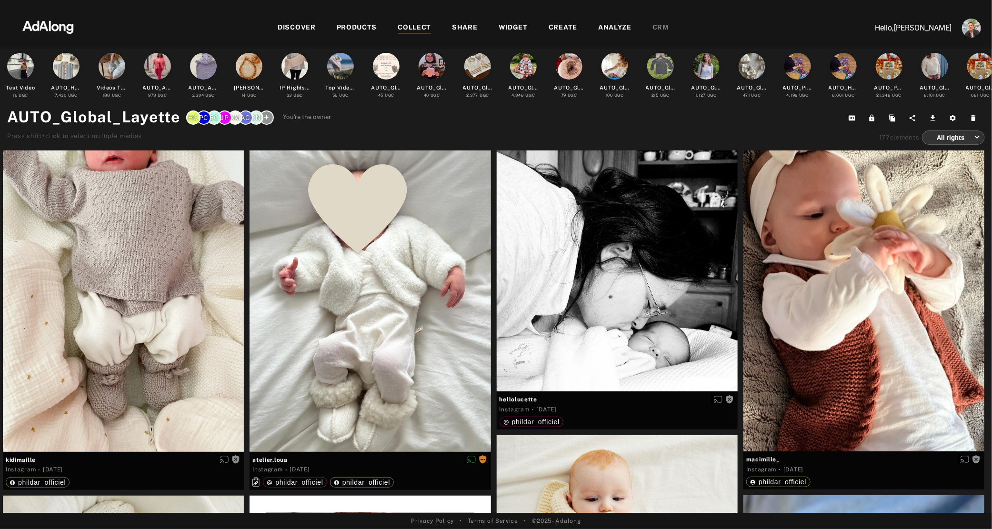
click at [415, 32] on div "COLLECT" at bounding box center [414, 27] width 33 height 11
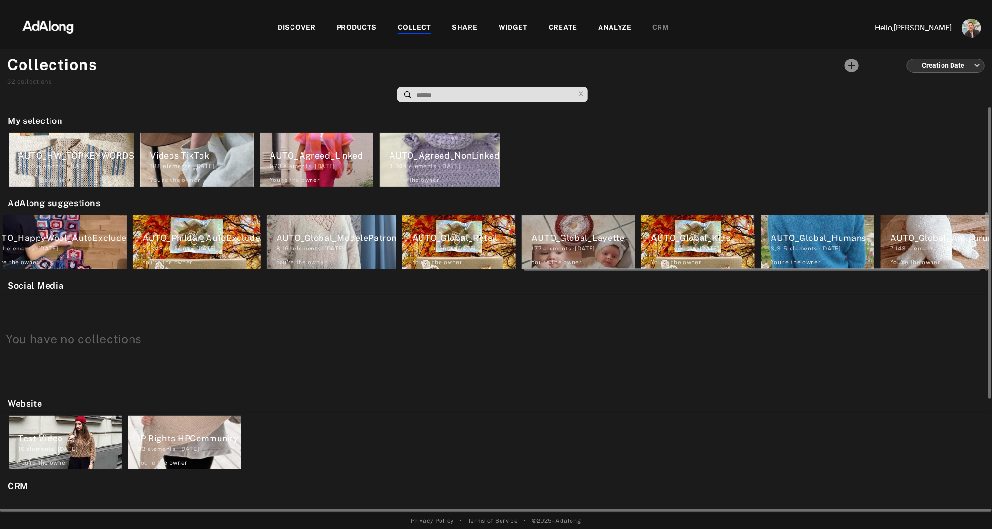
scroll to position [0, 1143]
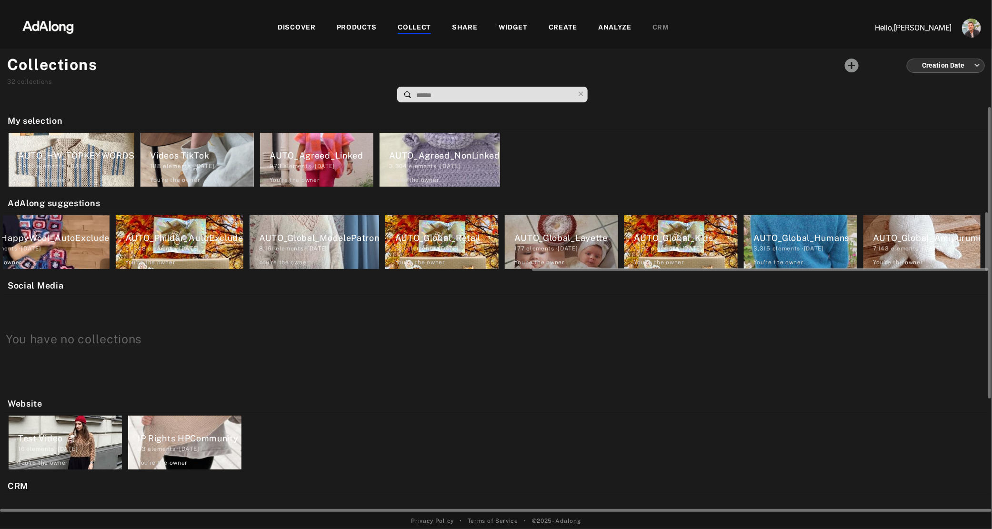
click at [918, 234] on div "AUTO_Global_Amigurumi" at bounding box center [927, 238] width 108 height 13
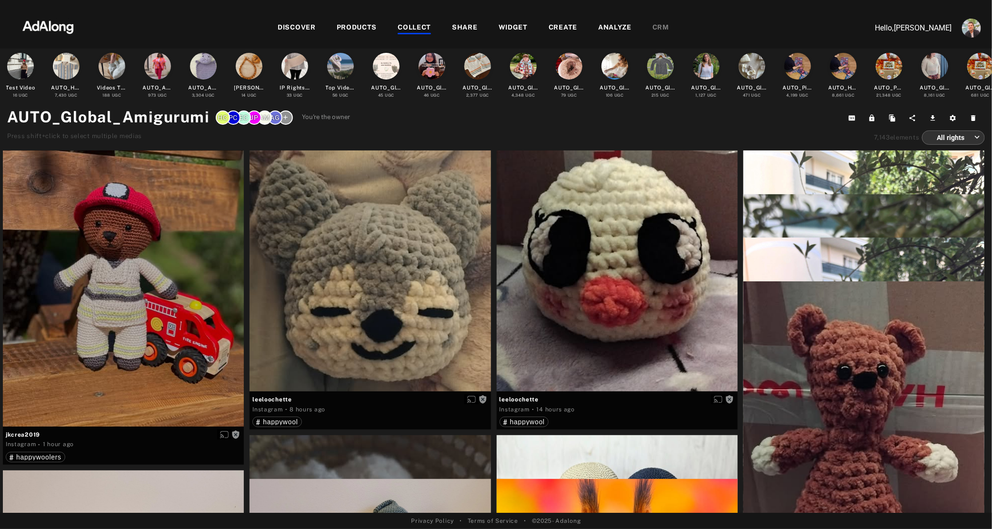
click at [282, 116] on icon at bounding box center [285, 117] width 7 height 7
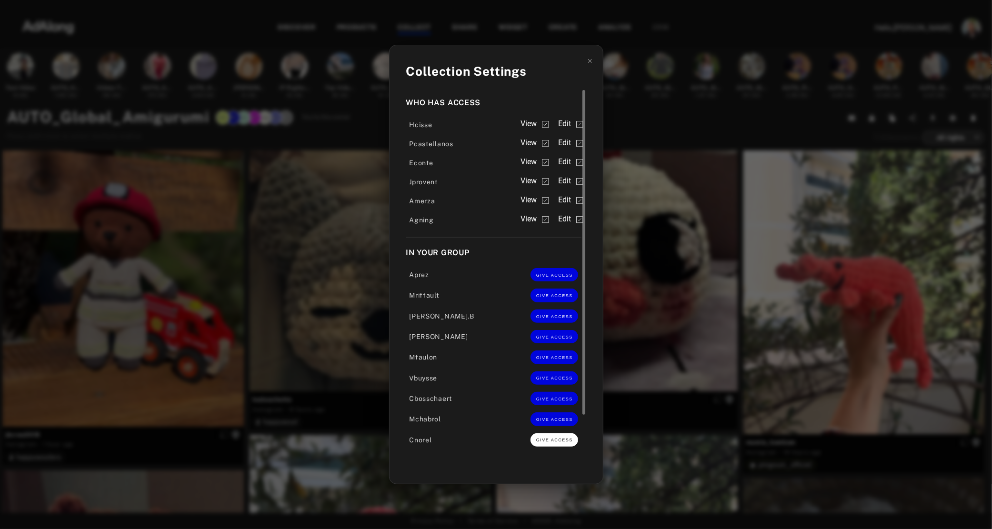
click at [559, 440] on span "GIVE ACCESS" at bounding box center [554, 440] width 37 height 5
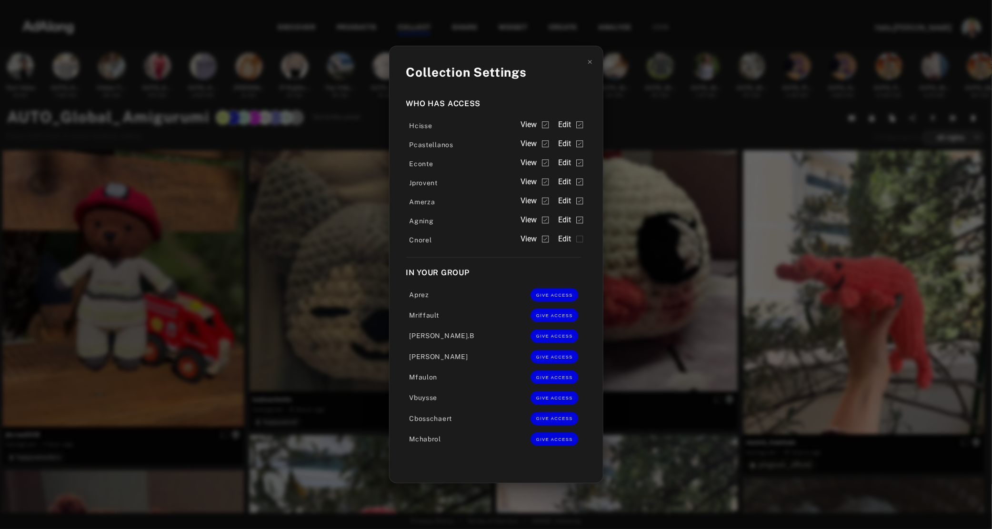
click at [573, 239] on label "Edit" at bounding box center [570, 238] width 25 height 11
click at [674, 112] on div "Collection Settings Who has access Hcisse View Edit Pcastellanos View Edit Econ…" at bounding box center [496, 264] width 992 height 529
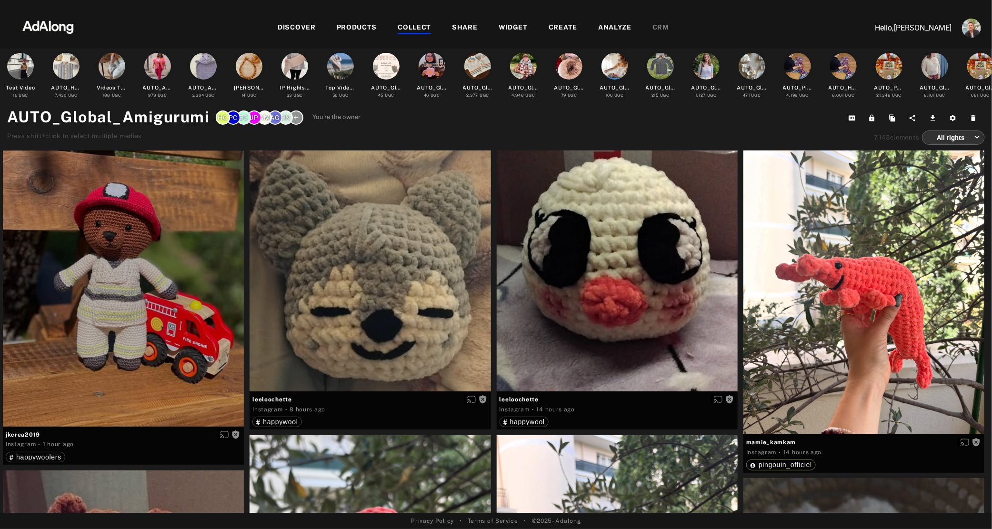
click at [422, 26] on div "COLLECT" at bounding box center [414, 27] width 33 height 11
